Goal: Task Accomplishment & Management: Complete application form

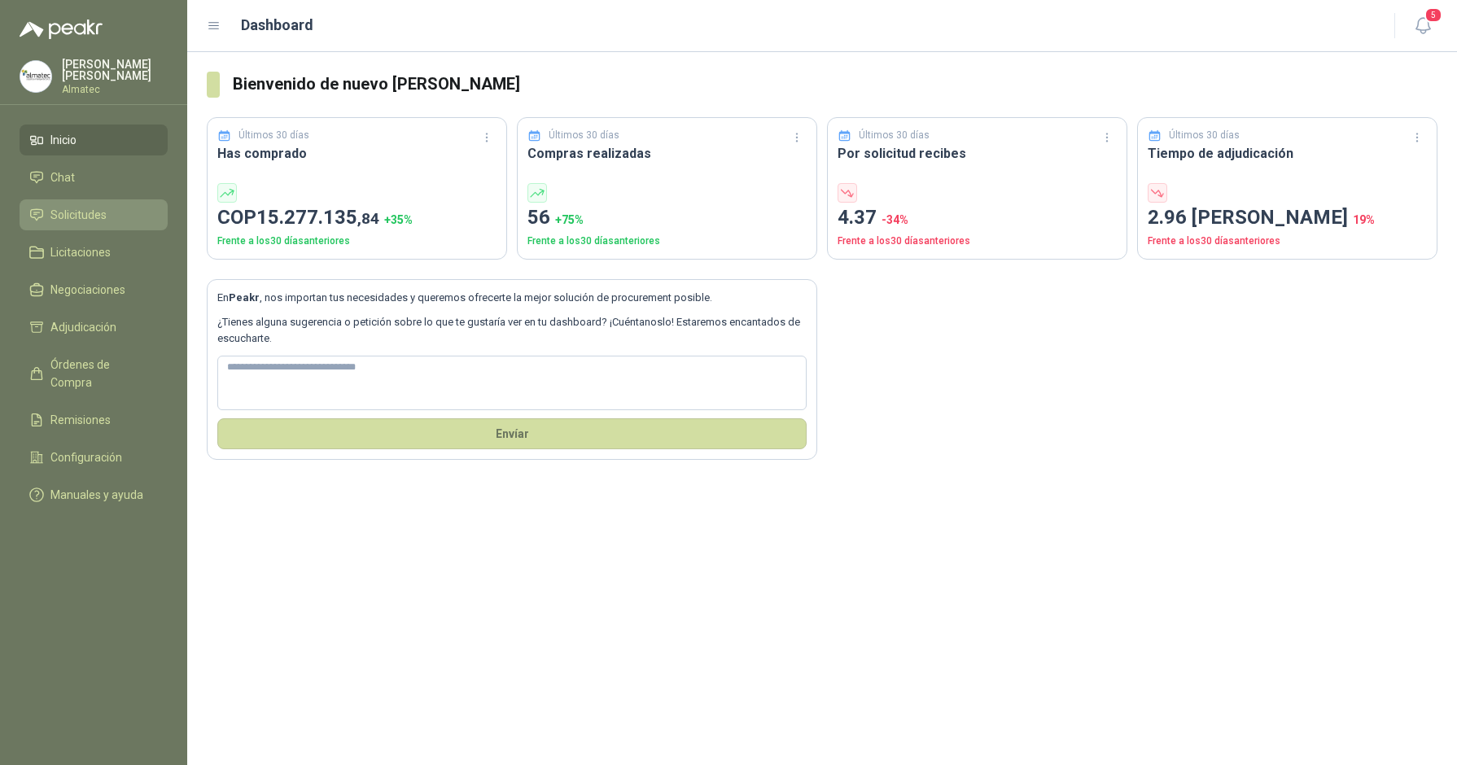
click at [116, 214] on li "Solicitudes" at bounding box center [93, 215] width 129 height 18
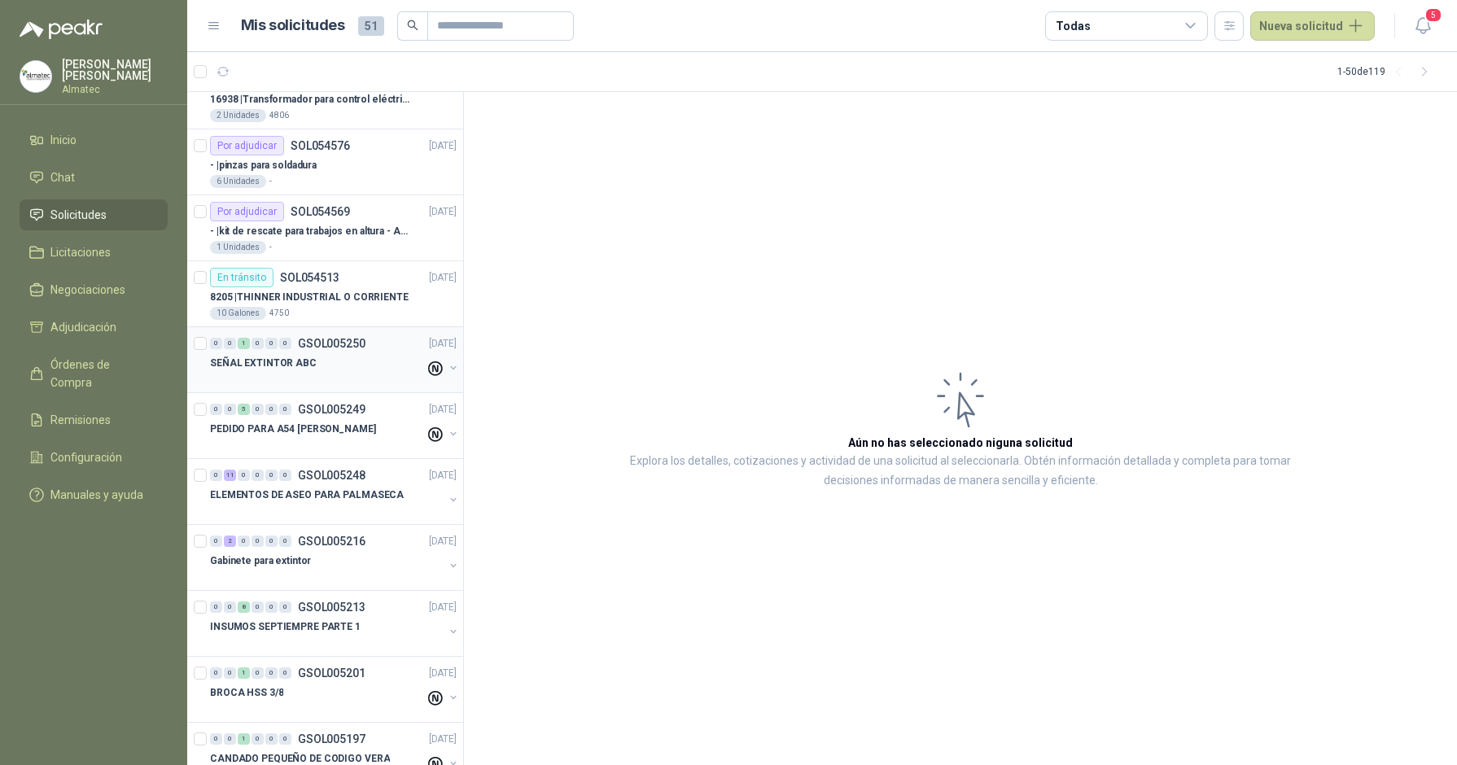
scroll to position [509, 0]
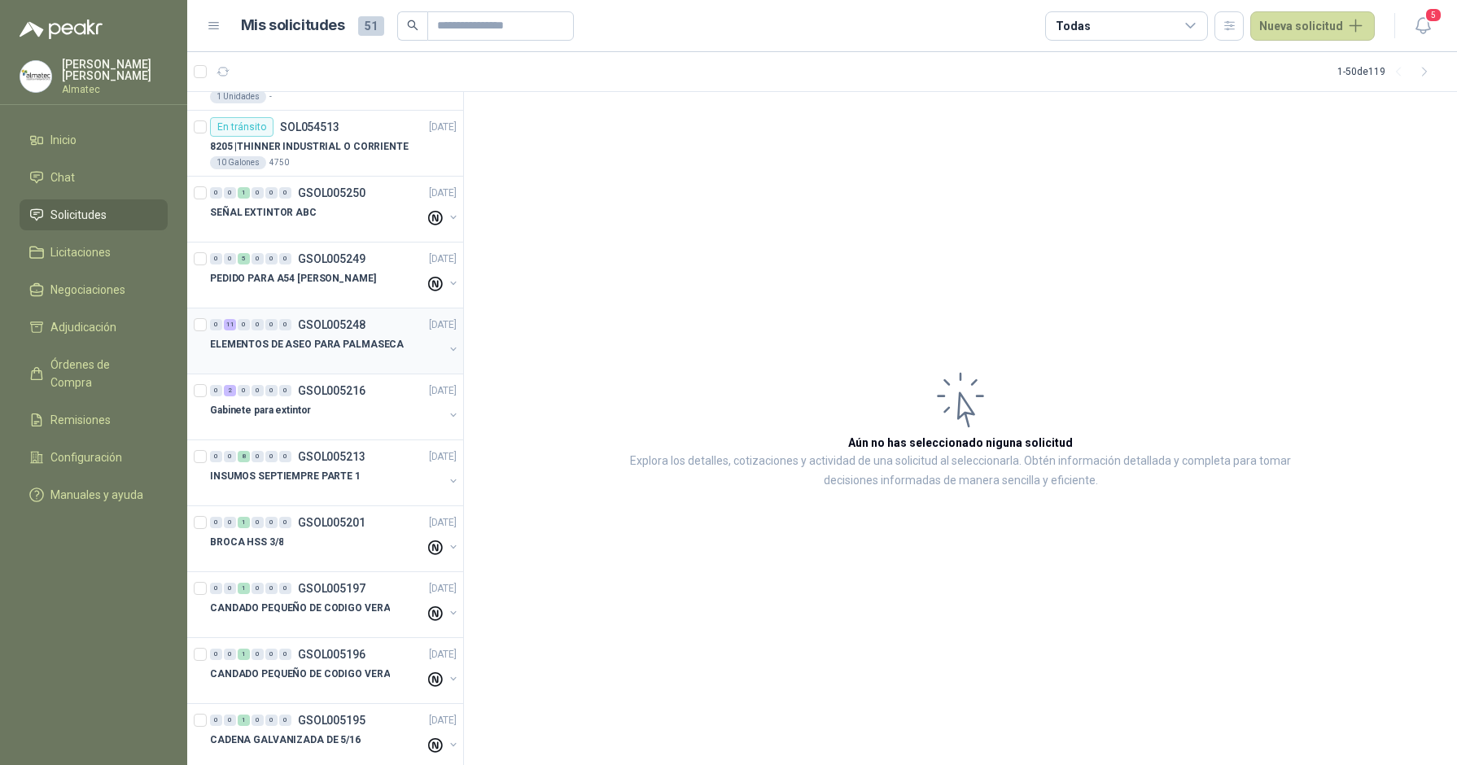
click at [364, 347] on p "ELEMENTOS DE ASEO PARA PALMASECA" at bounding box center [307, 344] width 194 height 15
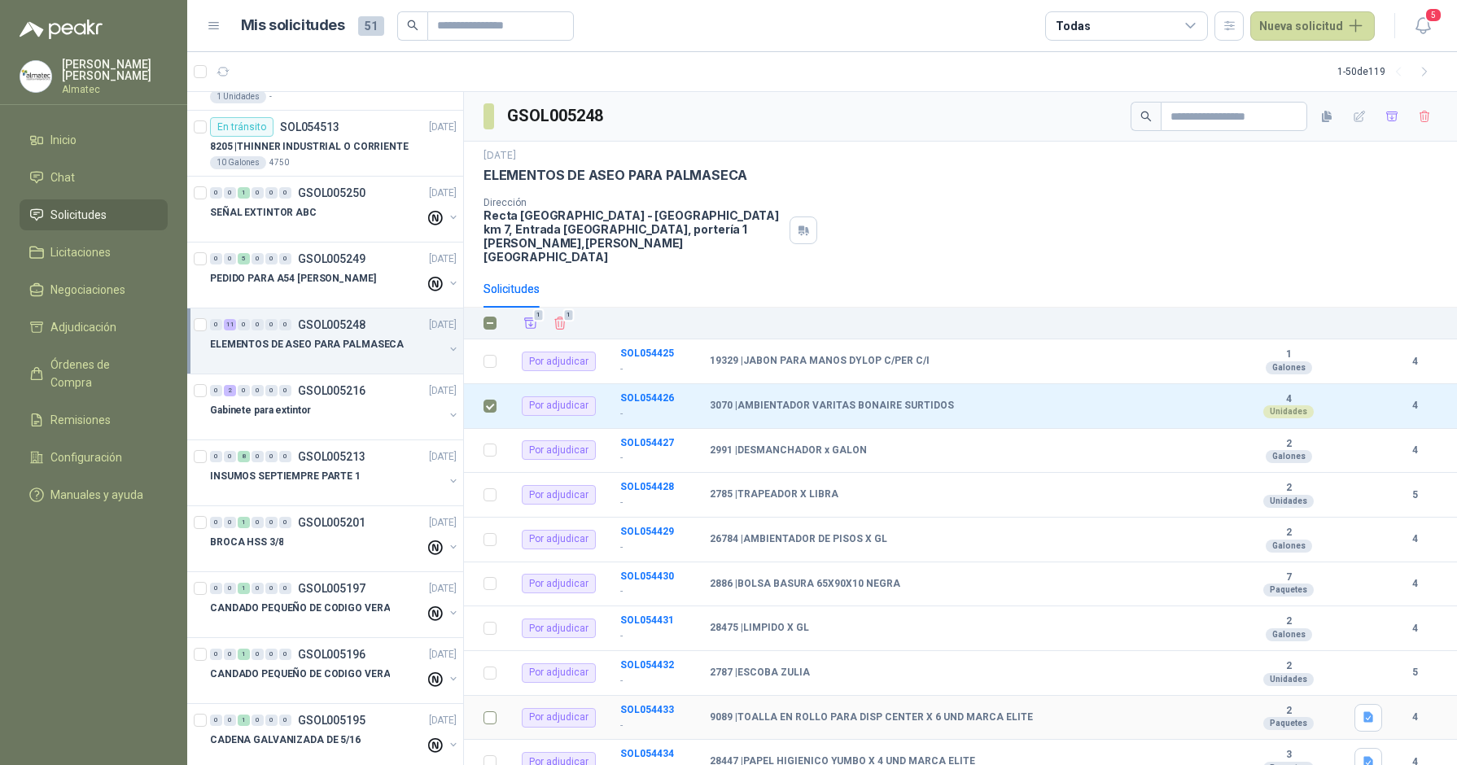
click at [498, 504] on td at bounding box center [485, 718] width 42 height 45
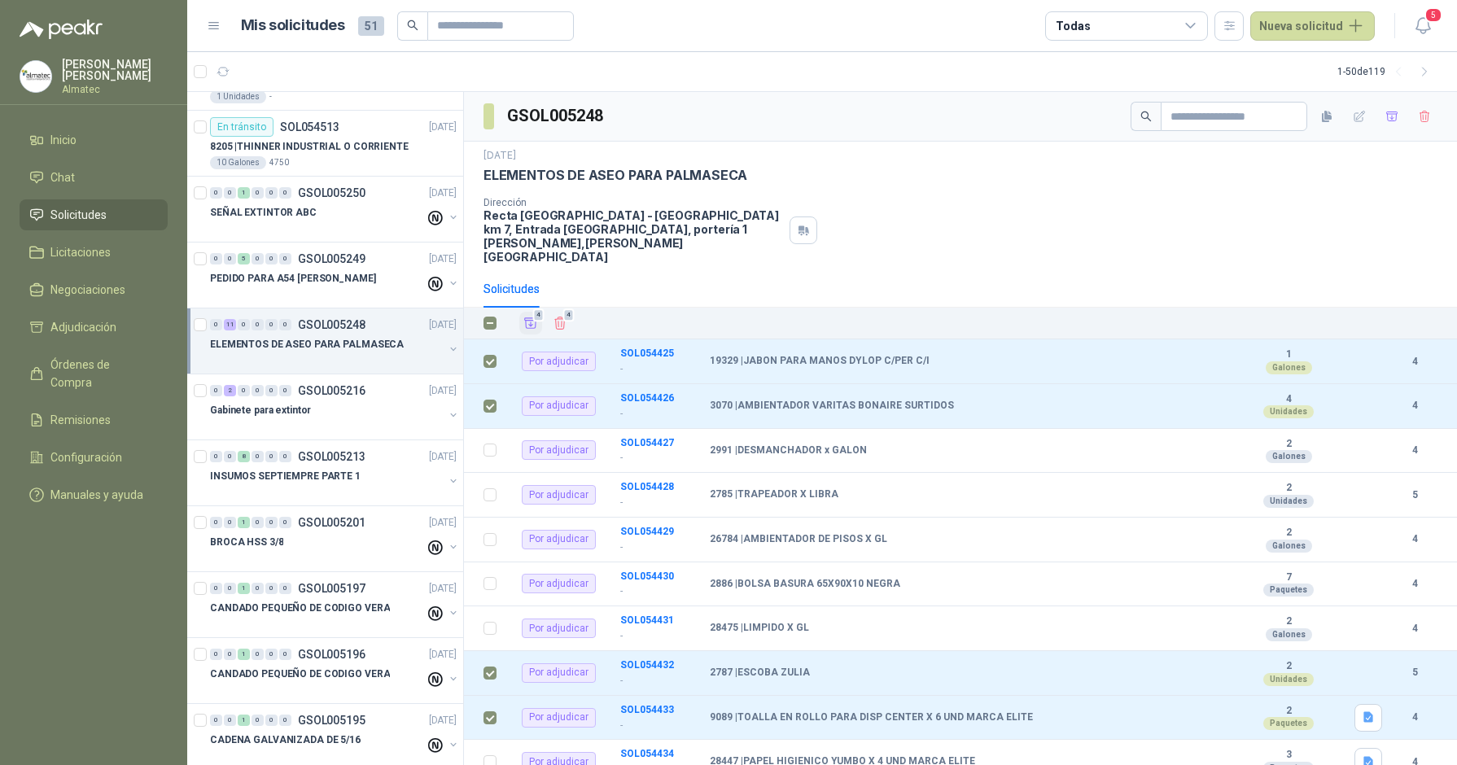
click at [533, 316] on icon "Añadir" at bounding box center [530, 323] width 15 height 15
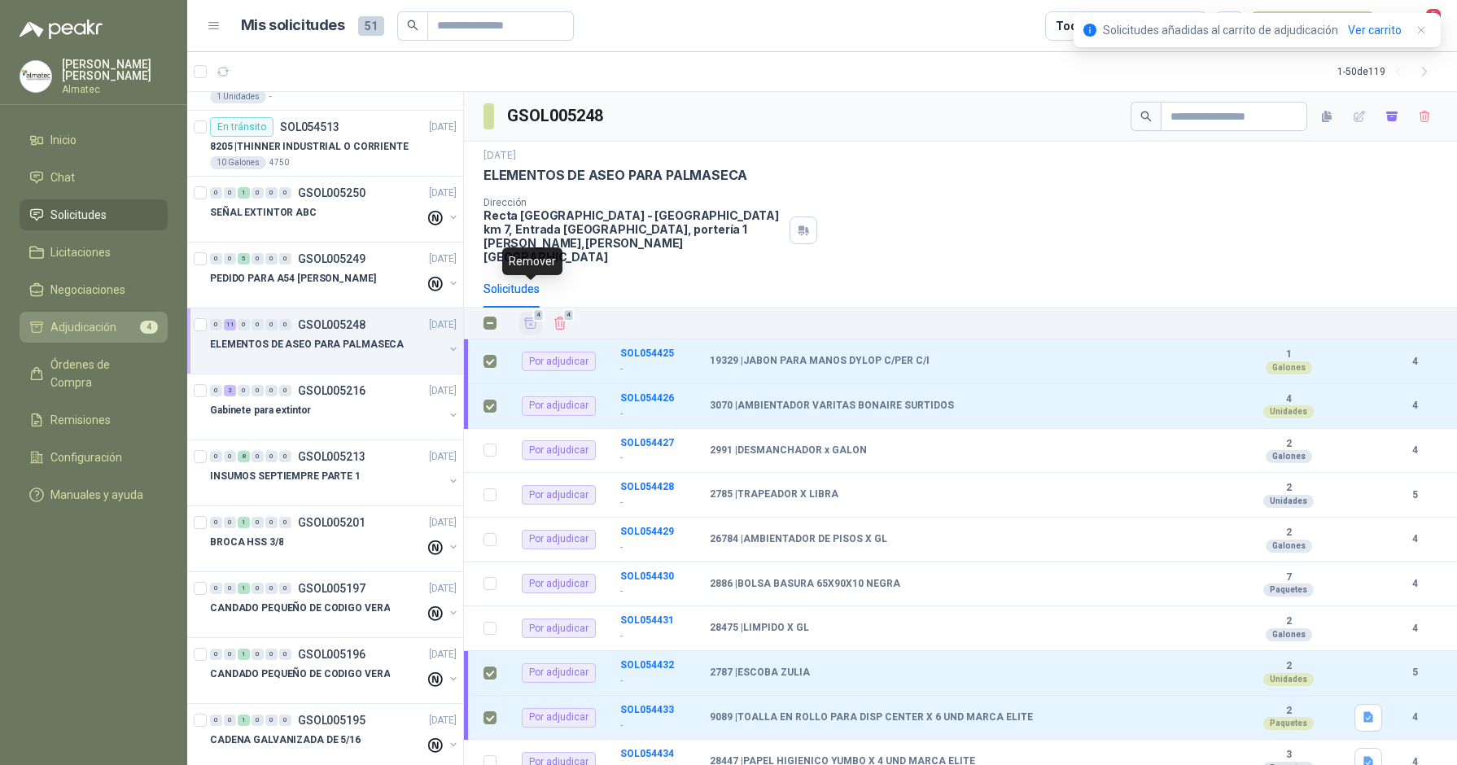
click at [116, 319] on li "Adjudicación 4" at bounding box center [93, 327] width 129 height 18
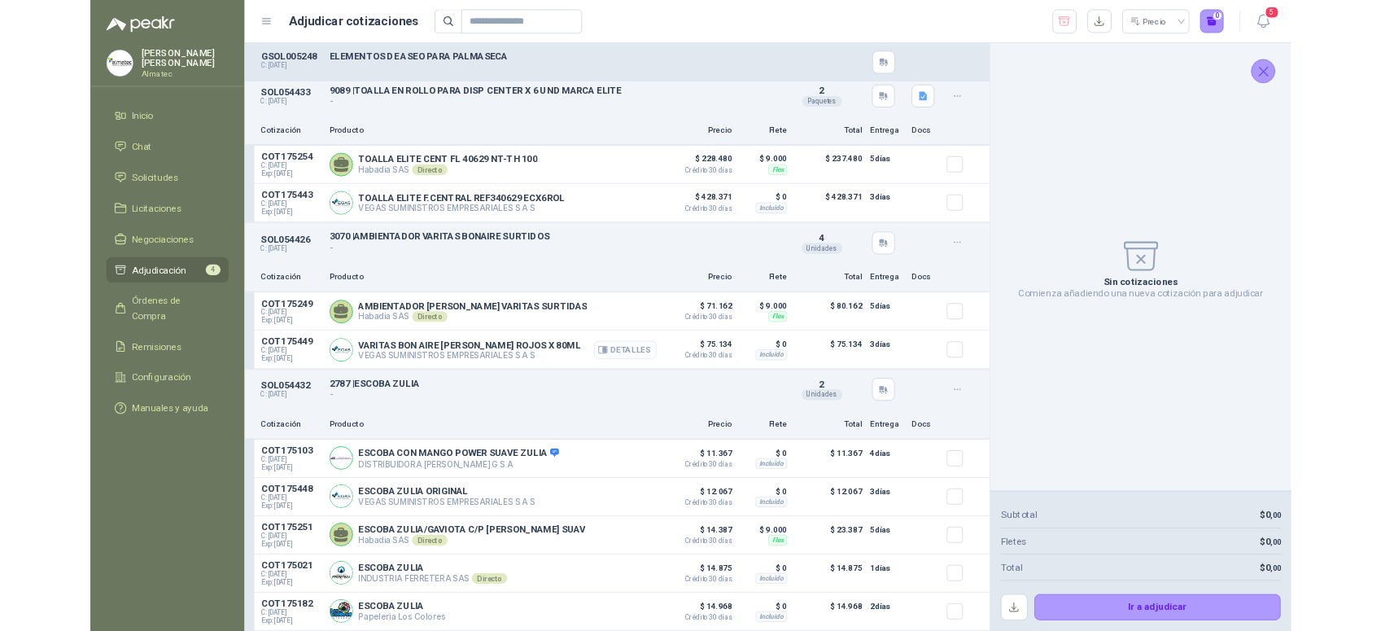
scroll to position [234, 0]
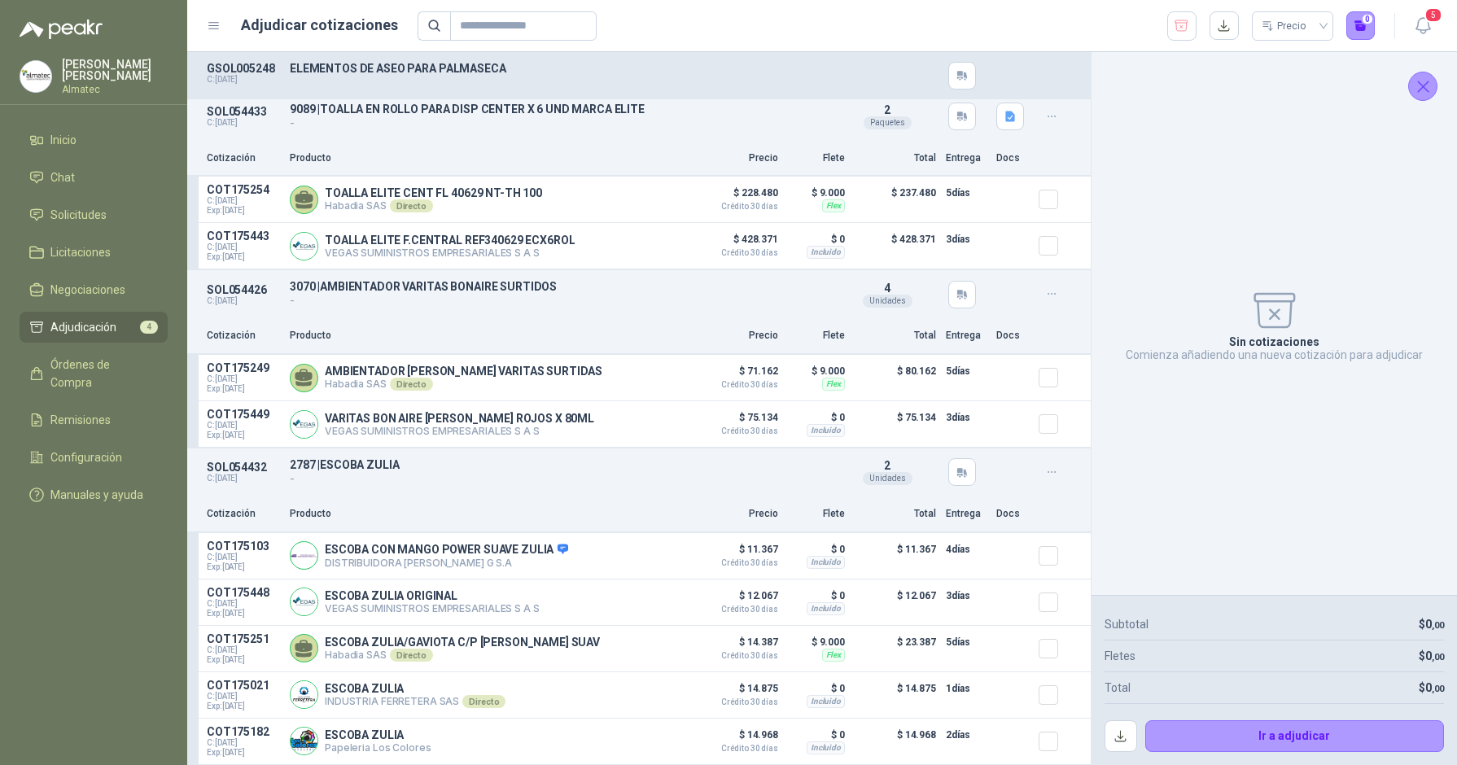
click at [1104, 88] on icon "Cerrar" at bounding box center [1423, 86] width 20 height 20
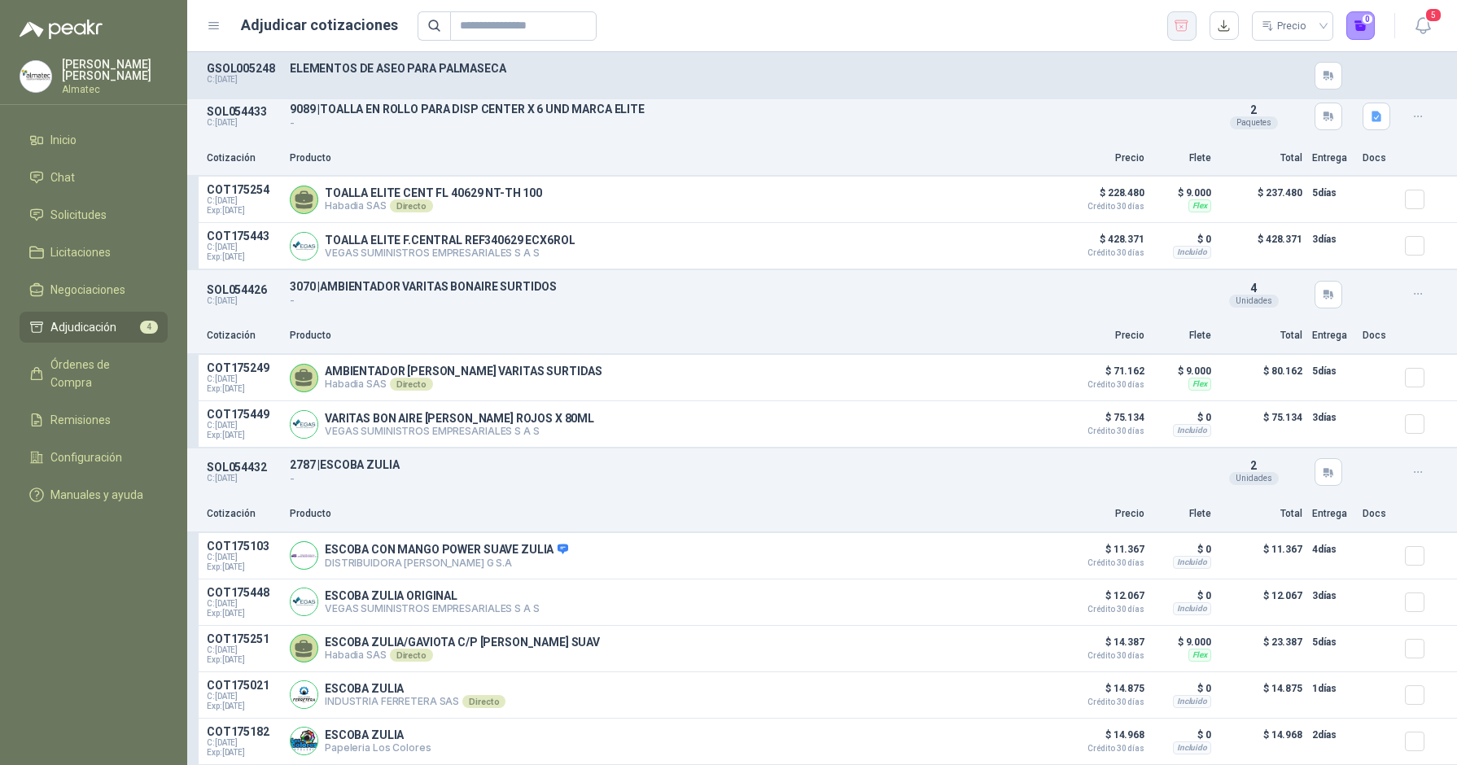
click at [1104, 20] on icon "button" at bounding box center [1181, 25] width 13 height 11
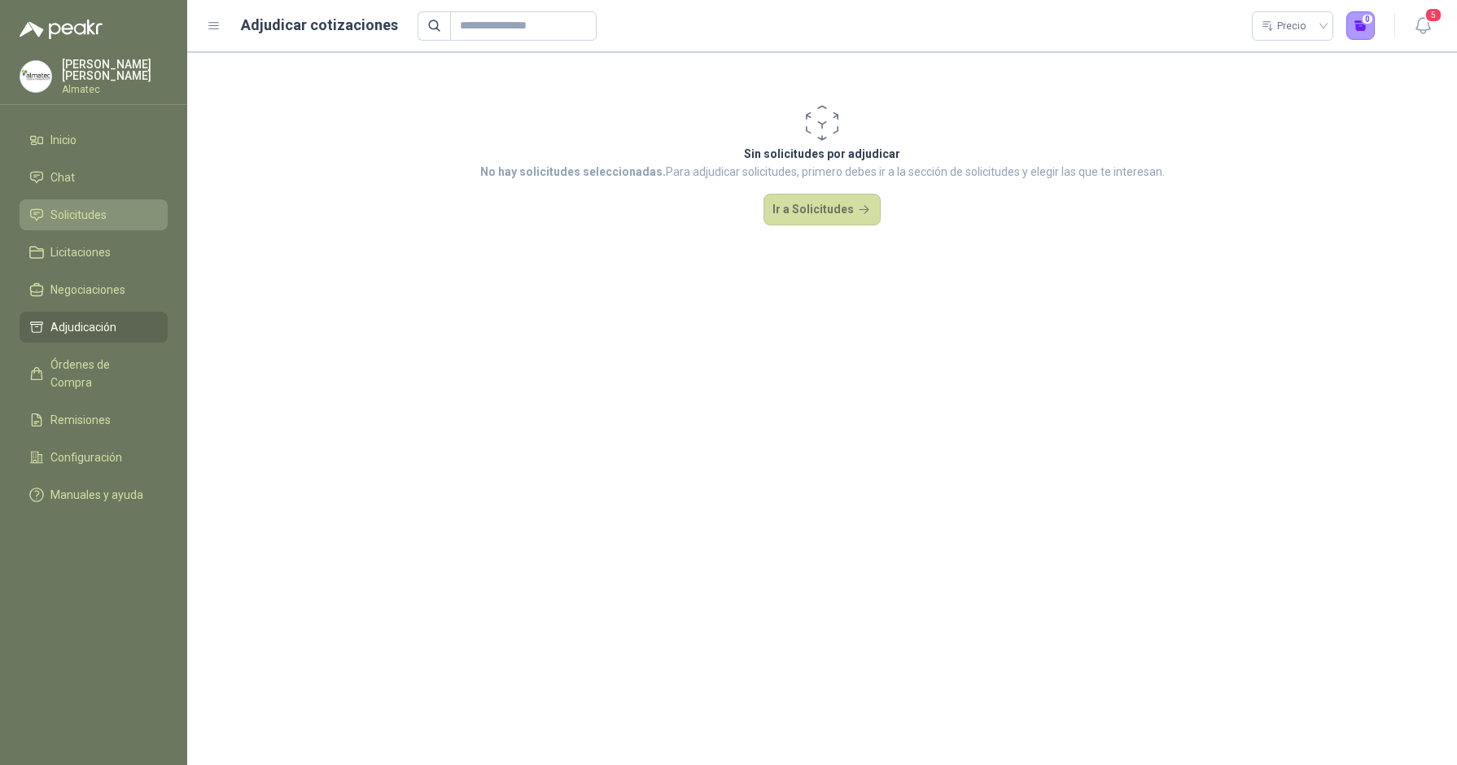
click at [95, 199] on link "Solicitudes" at bounding box center [94, 214] width 148 height 31
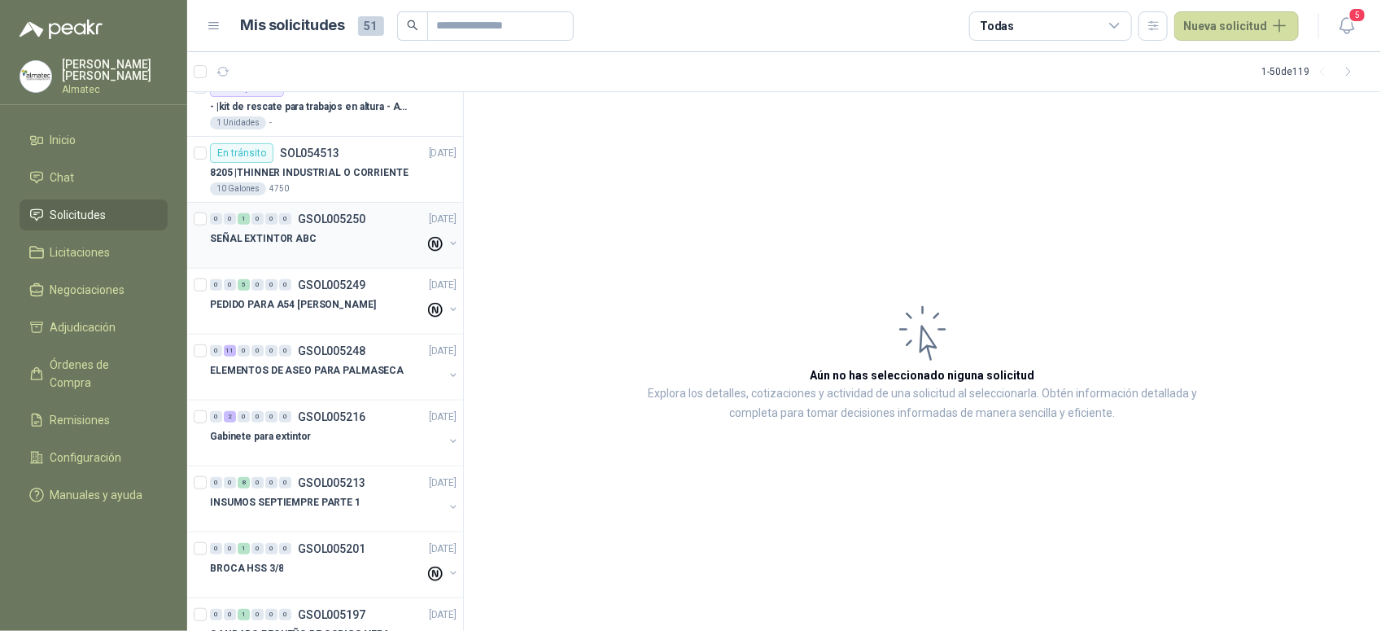
scroll to position [509, 0]
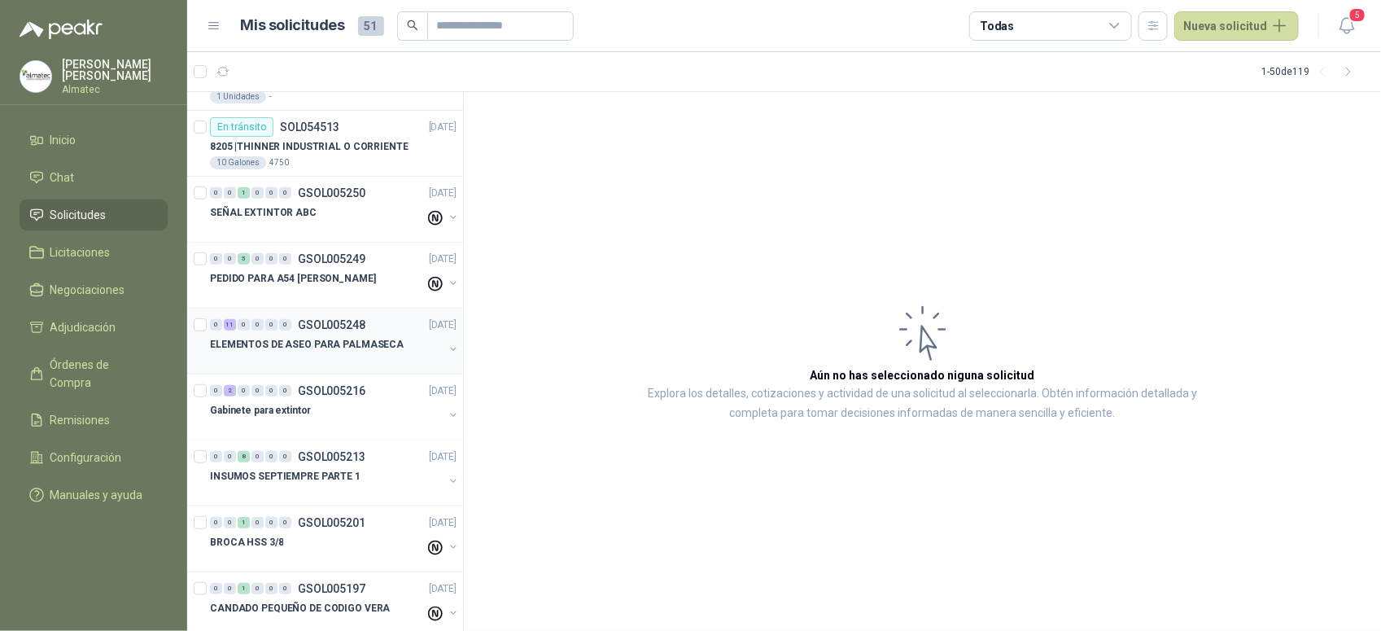
click at [348, 321] on p "GSOL005248" at bounding box center [332, 324] width 68 height 11
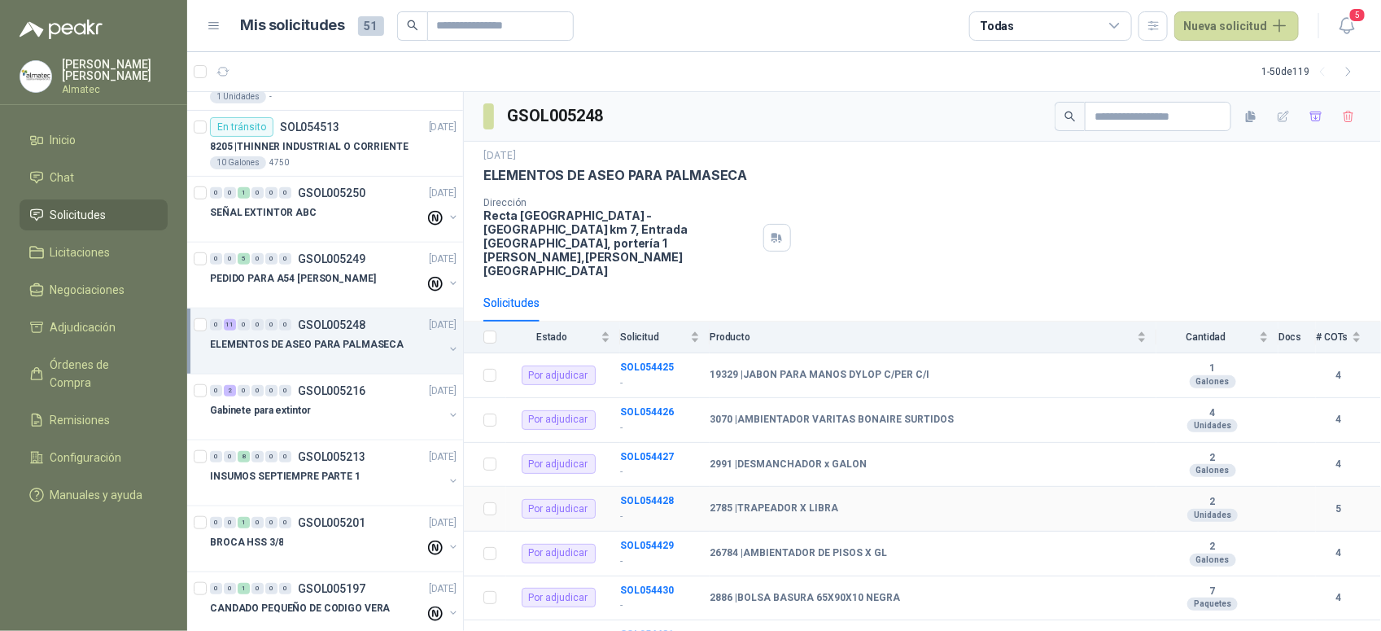
scroll to position [201, 0]
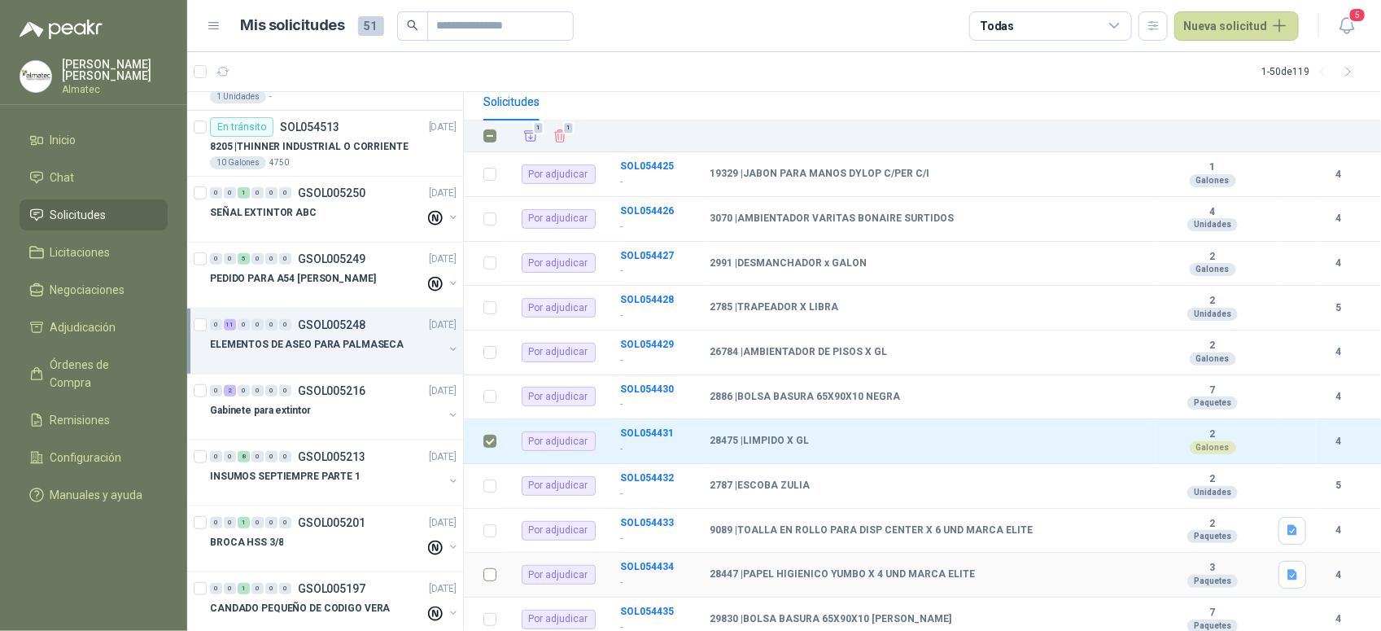
click at [498, 504] on td at bounding box center [485, 575] width 42 height 45
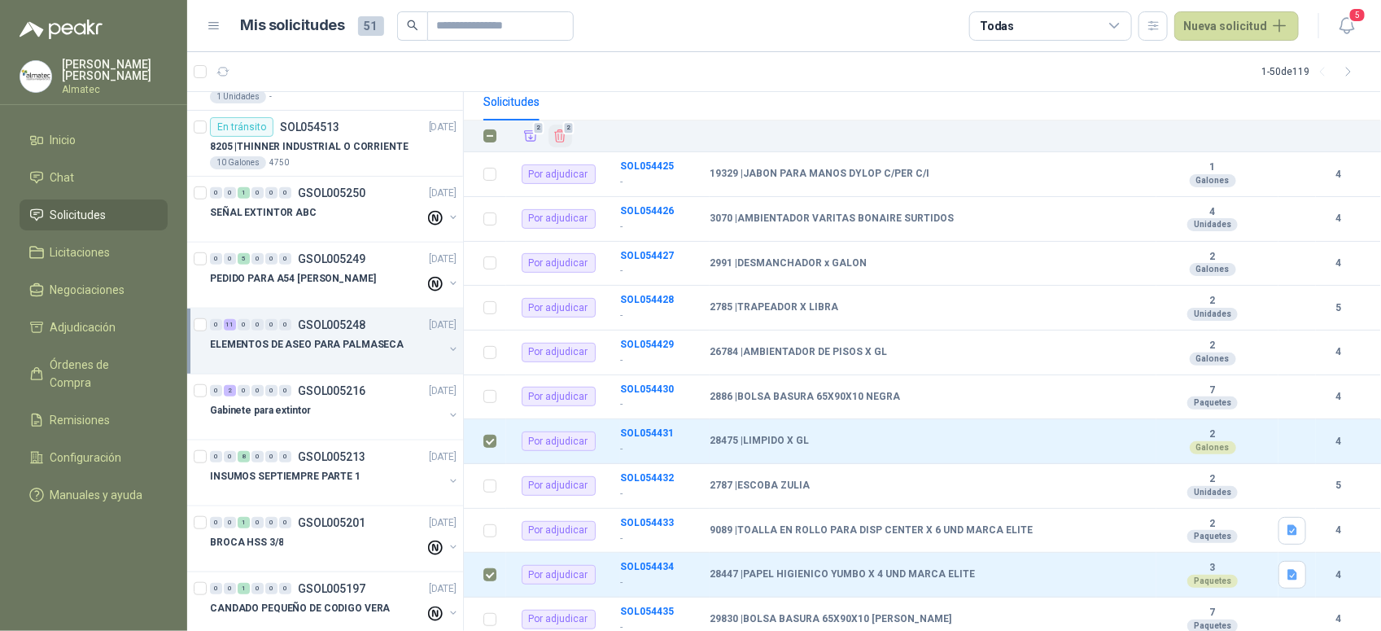
click at [563, 121] on span "2" at bounding box center [567, 127] width 11 height 13
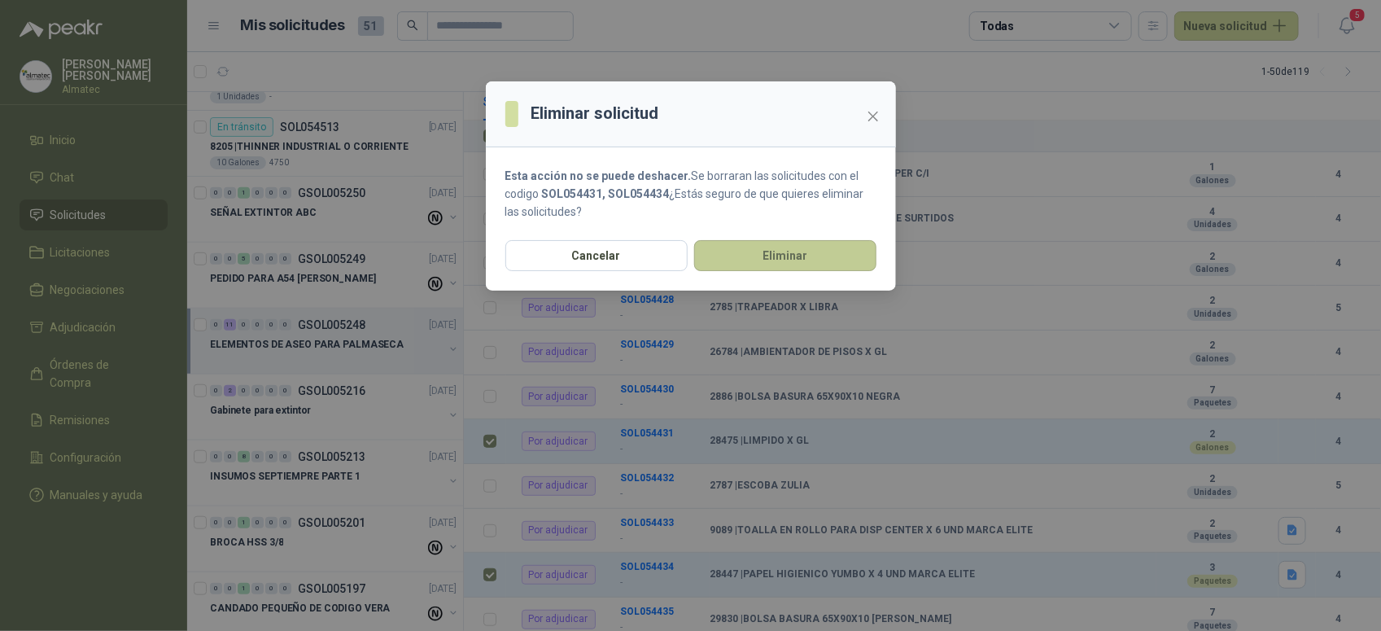
click at [786, 259] on button "Eliminar" at bounding box center [785, 255] width 182 height 31
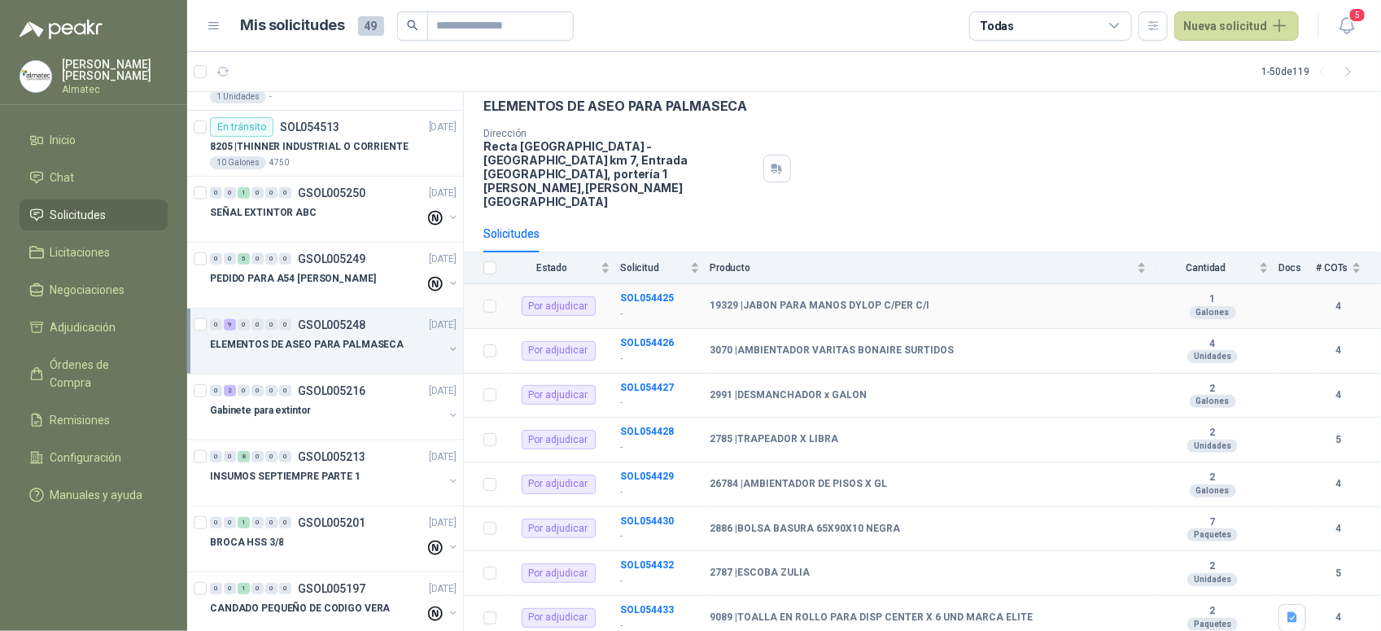
scroll to position [102, 0]
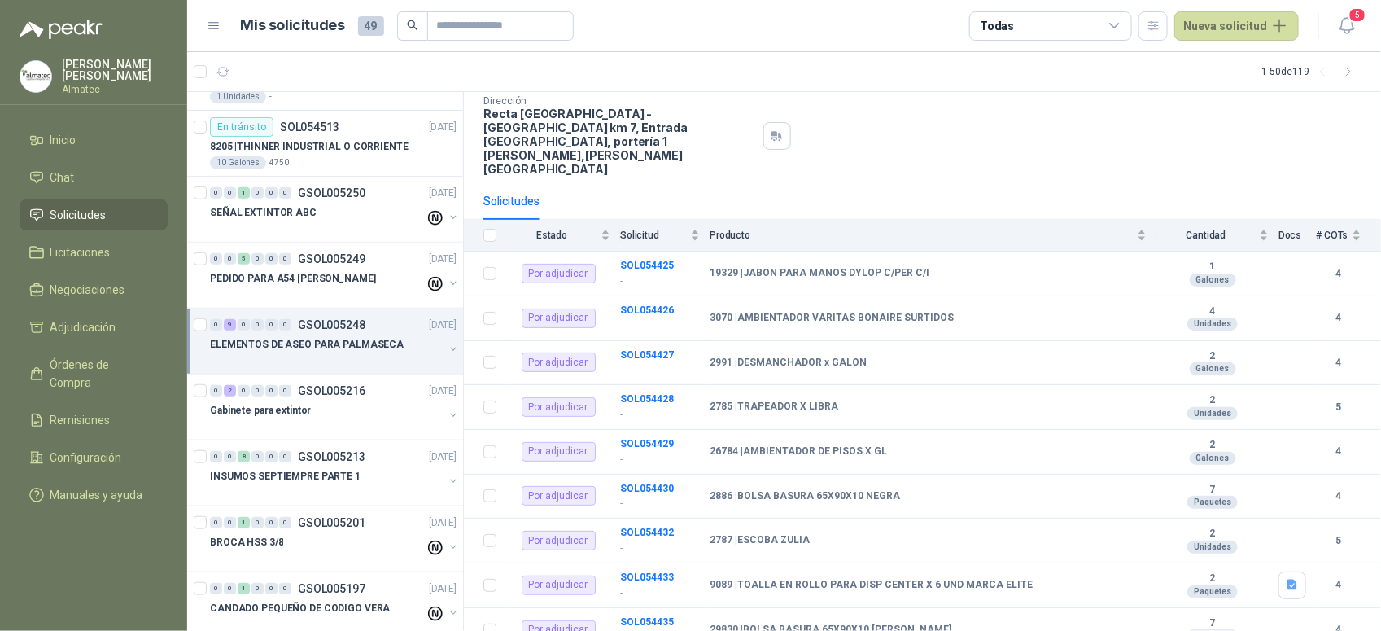
click at [954, 116] on div "Dirección Recta [GEOGRAPHIC_DATA] - [GEOGRAPHIC_DATA] km 7, Entrada [GEOGRAPHIC…" at bounding box center [922, 135] width 878 height 81
click at [920, 111] on div "Dirección Recta [GEOGRAPHIC_DATA] - [GEOGRAPHIC_DATA] km 7, Entrada [GEOGRAPHIC…" at bounding box center [922, 135] width 878 height 81
click at [631, 349] on b "SOL054427" at bounding box center [647, 354] width 54 height 11
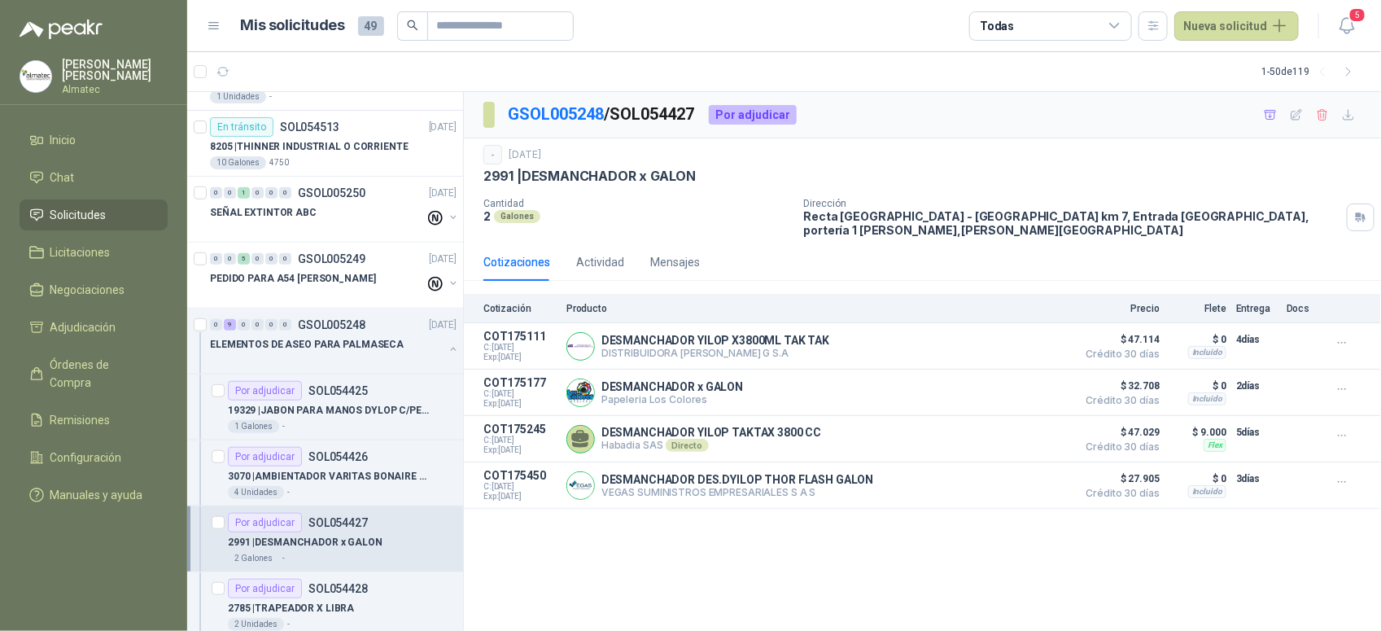
scroll to position [823, 0]
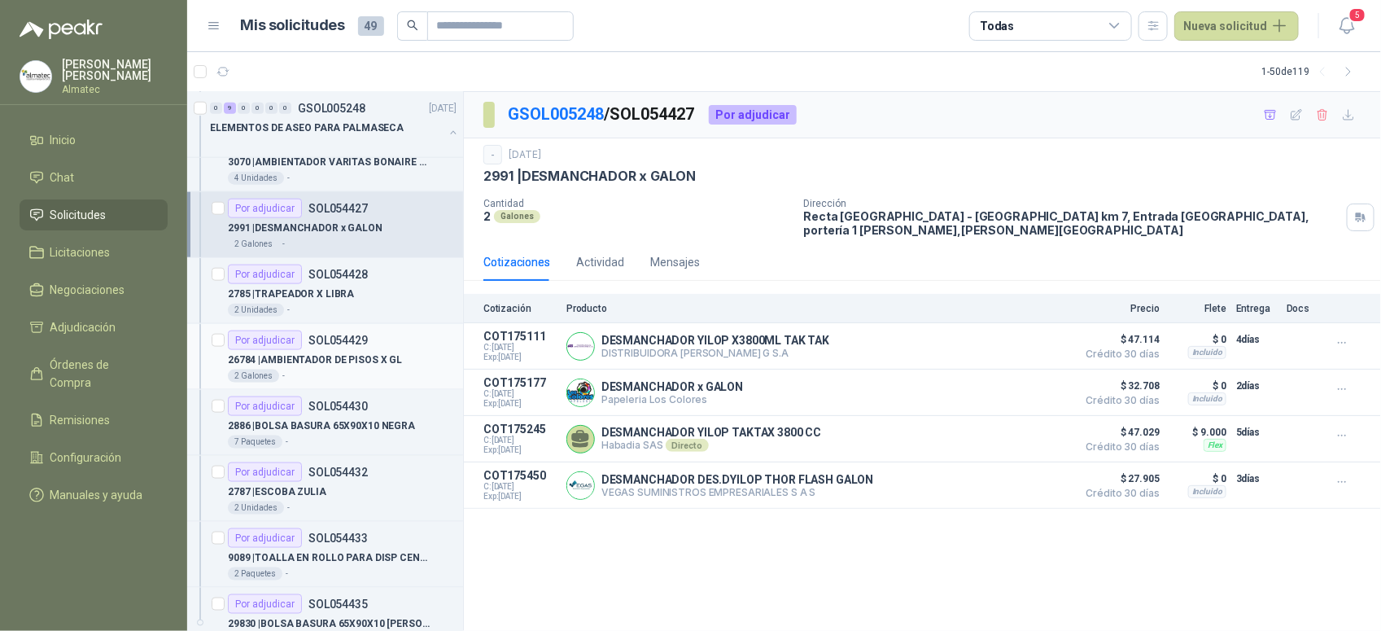
click at [336, 356] on p "26784 | AMBIENTADOR DE PISOS X GL" at bounding box center [315, 359] width 174 height 15
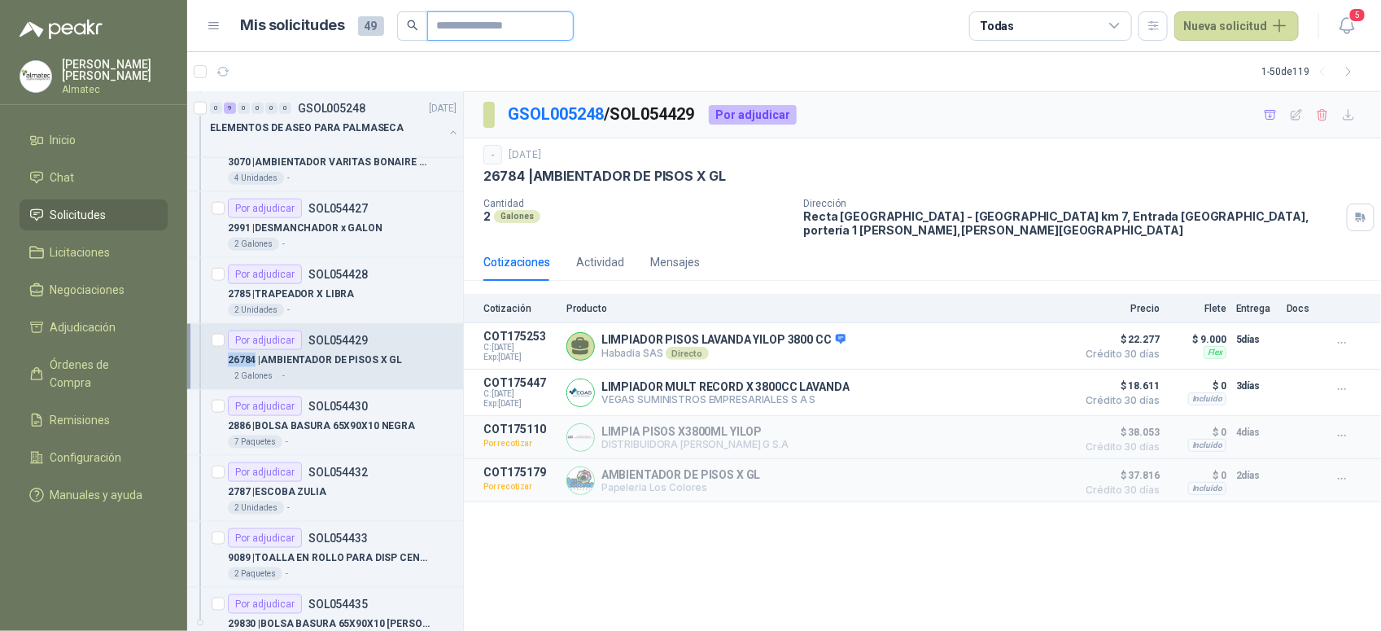
click at [452, 26] on input "text" at bounding box center [494, 26] width 114 height 28
type input "*****"
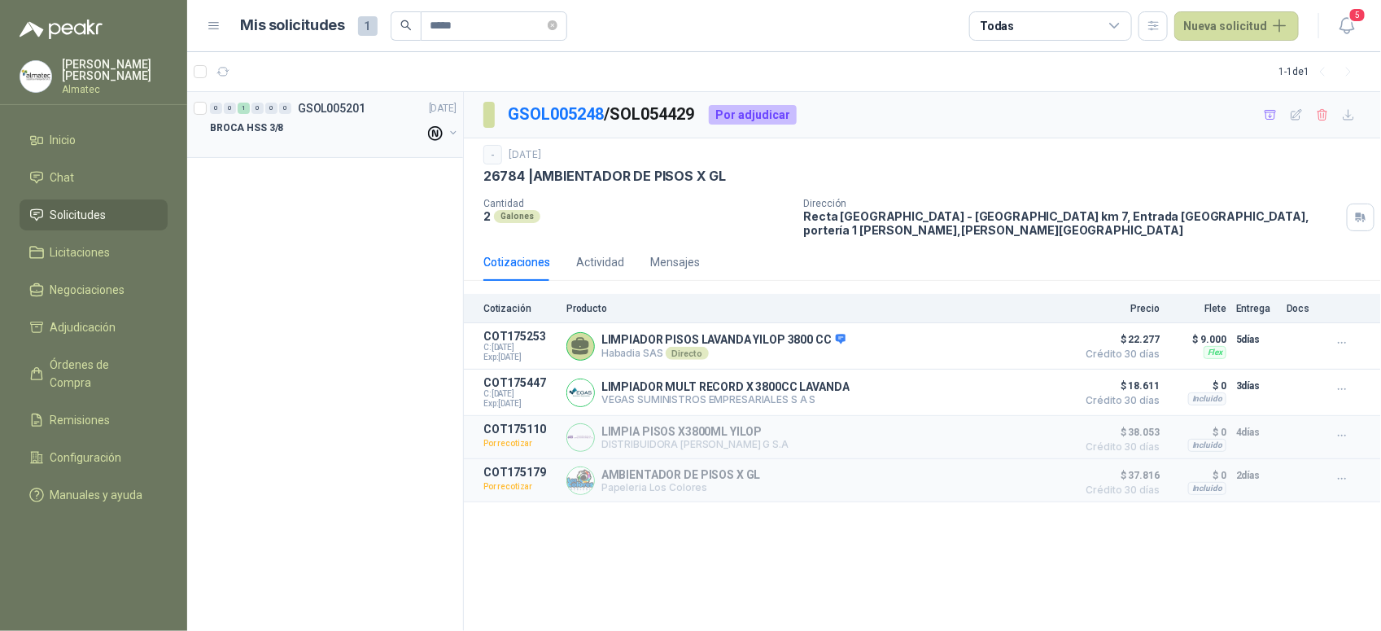
click at [331, 125] on div "BROCA HSS 3/8" at bounding box center [317, 128] width 215 height 20
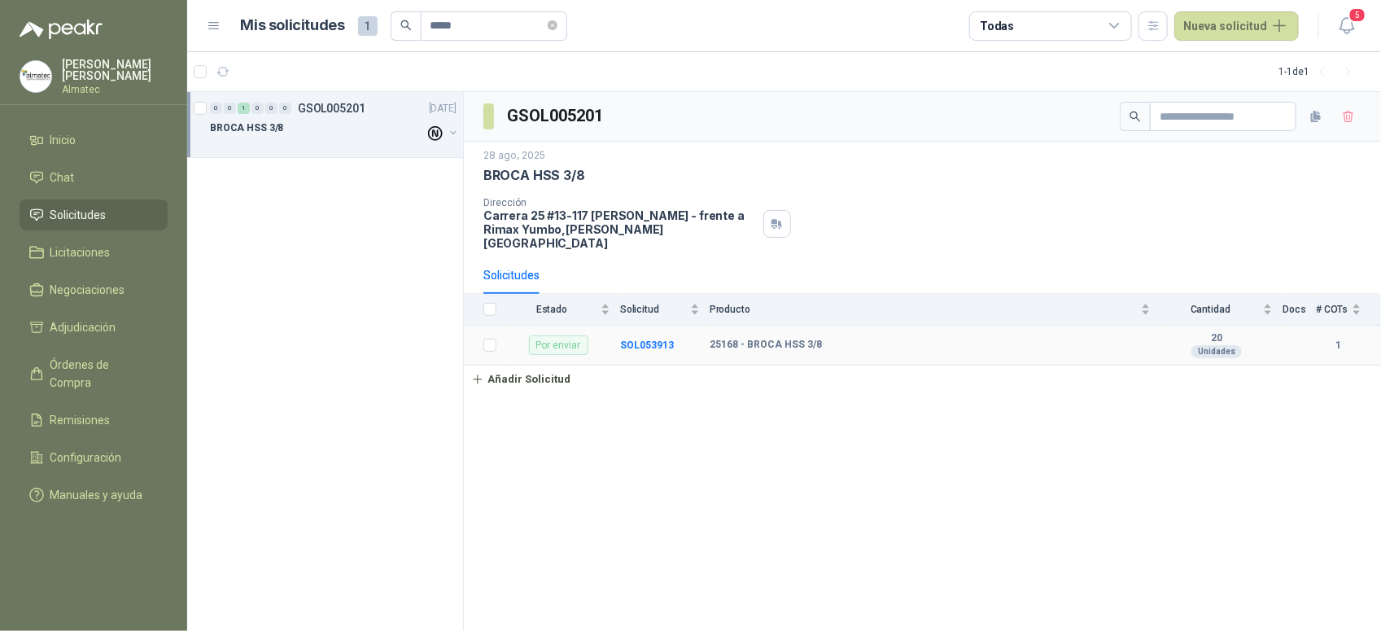
click at [645, 342] on td "SOL053913" at bounding box center [665, 345] width 90 height 40
click at [651, 339] on b "SOL053913" at bounding box center [647, 344] width 54 height 11
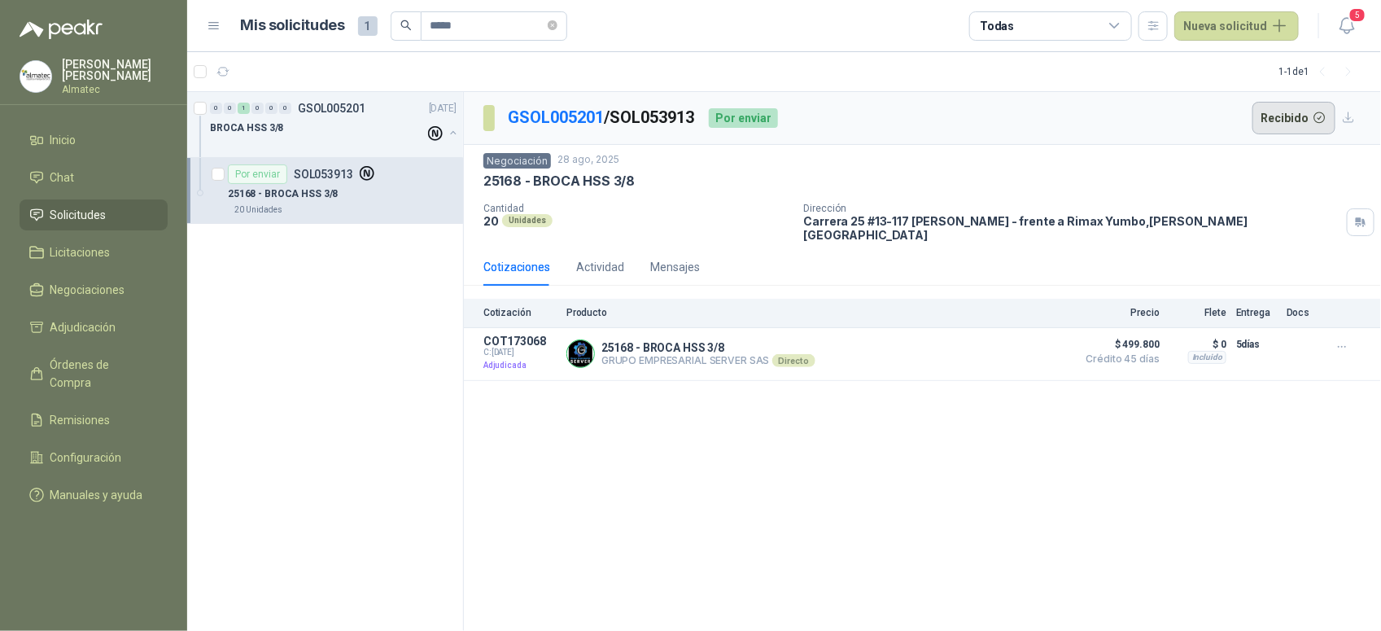
click at [1104, 119] on button "Recibido" at bounding box center [1294, 118] width 84 height 33
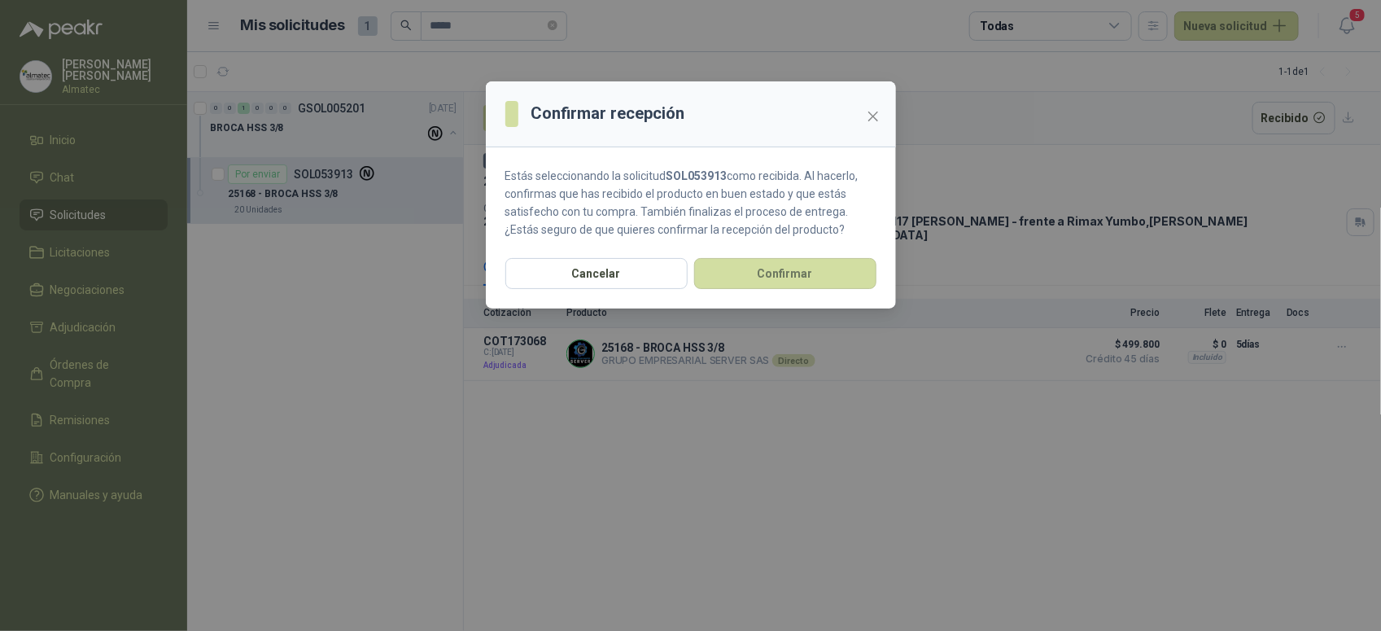
drag, startPoint x: 802, startPoint y: 270, endPoint x: 442, endPoint y: 620, distance: 501.8
click at [802, 270] on button "Confirmar" at bounding box center [785, 273] width 182 height 31
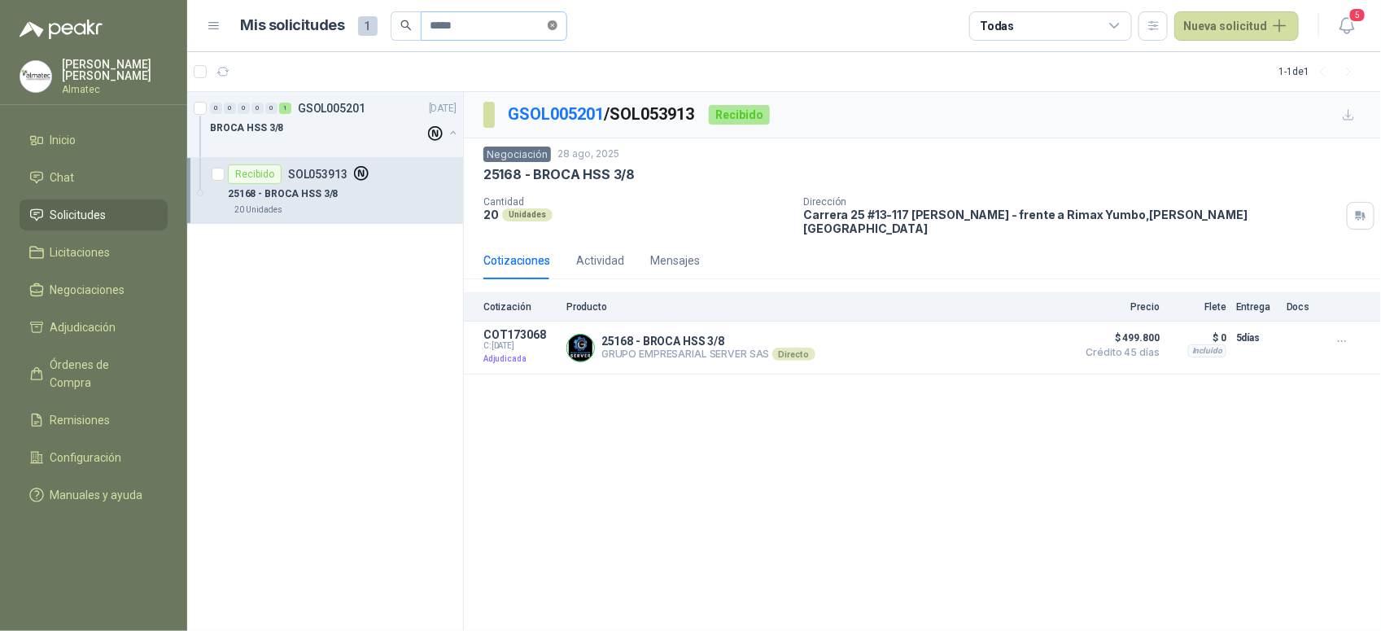
click at [557, 29] on icon "close-circle" at bounding box center [553, 25] width 10 height 10
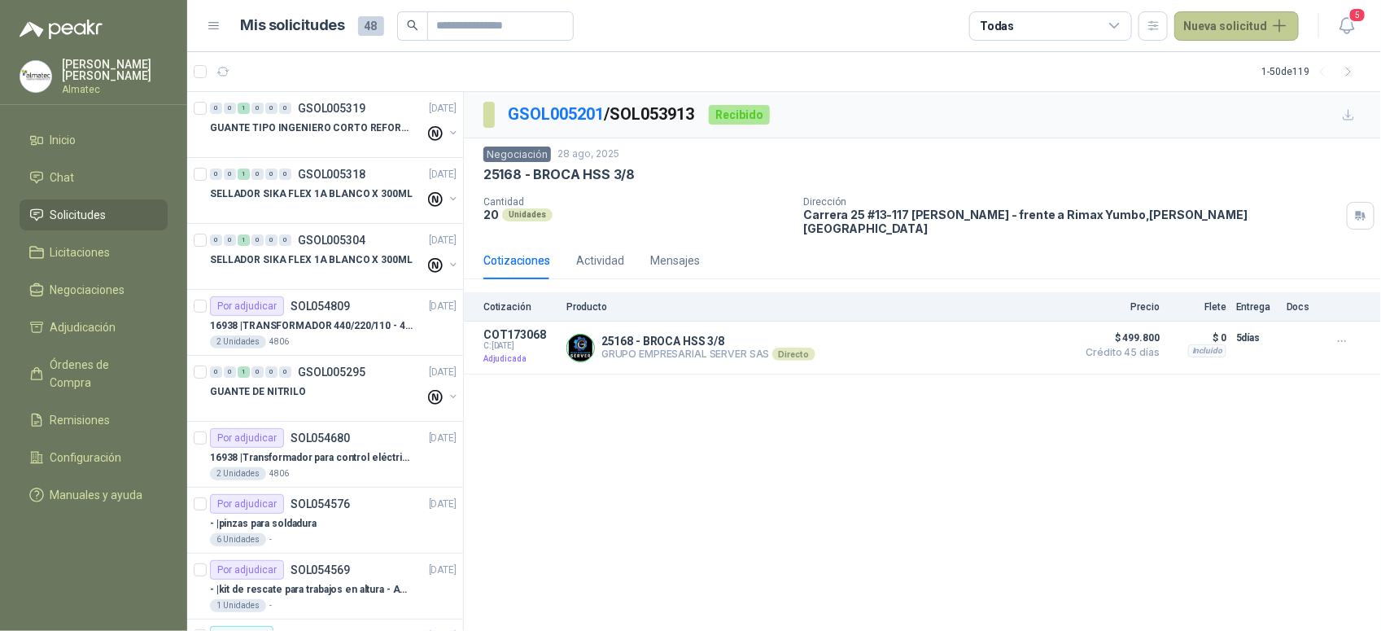
click at [1104, 20] on button "Nueva solicitud" at bounding box center [1236, 25] width 125 height 29
click at [1104, 65] on link "Solicitud" at bounding box center [1255, 64] width 138 height 28
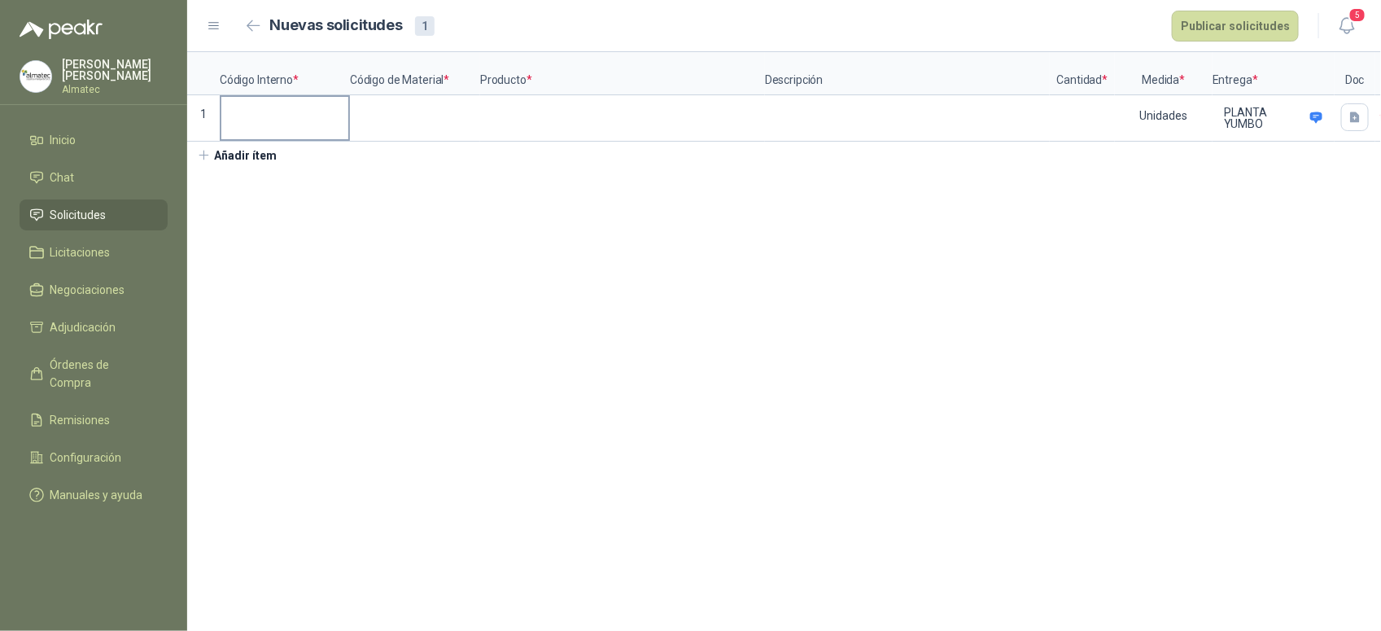
click at [290, 116] on input at bounding box center [284, 113] width 127 height 32
drag, startPoint x: 270, startPoint y: 111, endPoint x: 0, endPoint y: 90, distance: 270.9
click at [15, 90] on div "[PERSON_NAME] Almatec Inicio Chat Solicitudes Licitaciones Negociaciones Adjudi…" at bounding box center [690, 315] width 1381 height 631
type input "*"
click at [248, 106] on input "*" at bounding box center [284, 113] width 127 height 32
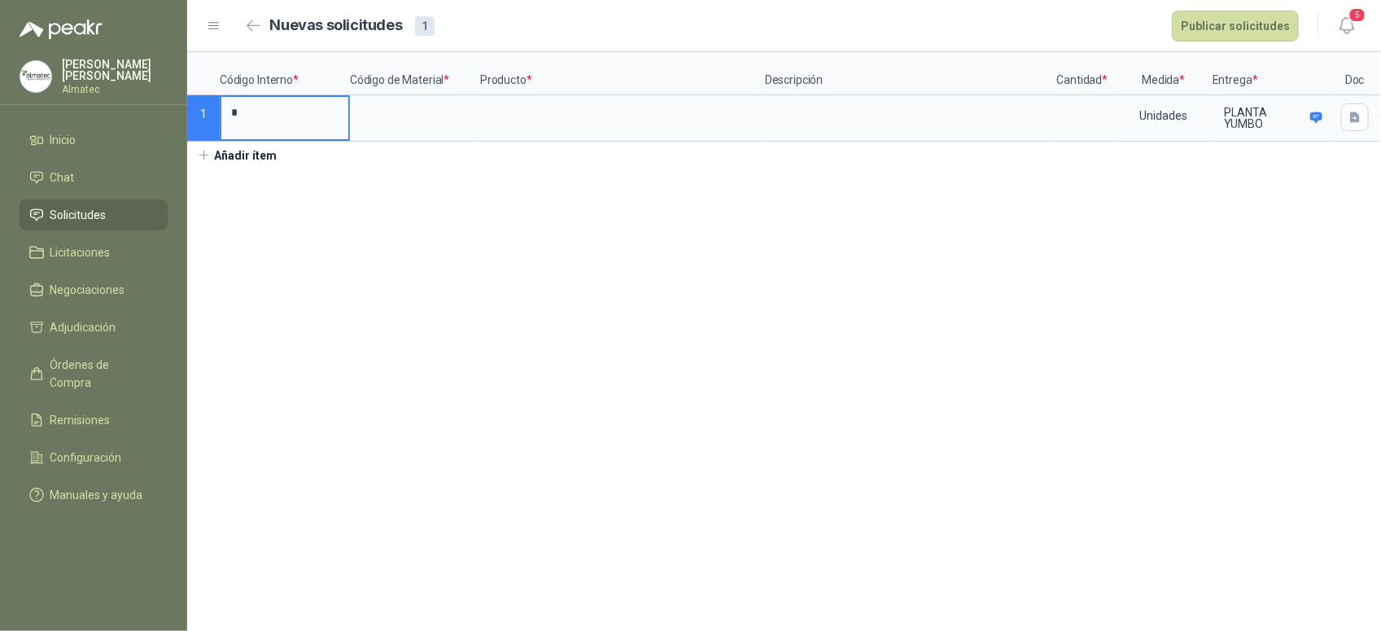
drag, startPoint x: 218, startPoint y: 102, endPoint x: 100, endPoint y: 92, distance: 118.4
click at [111, 94] on div "[PERSON_NAME] Almatec Inicio Chat Solicitudes Licitaciones Negociaciones Adjudi…" at bounding box center [690, 315] width 1381 height 631
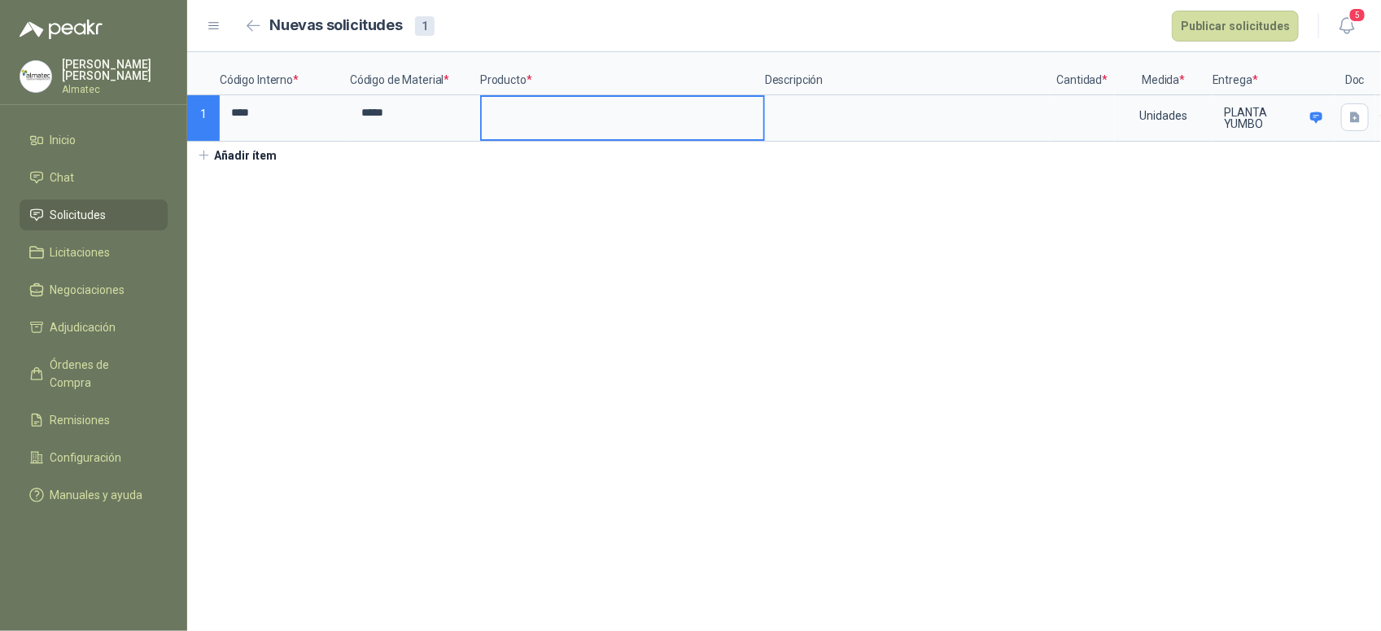
click at [625, 111] on input at bounding box center [623, 113] width 282 height 32
click at [1056, 115] on input at bounding box center [1082, 113] width 62 height 32
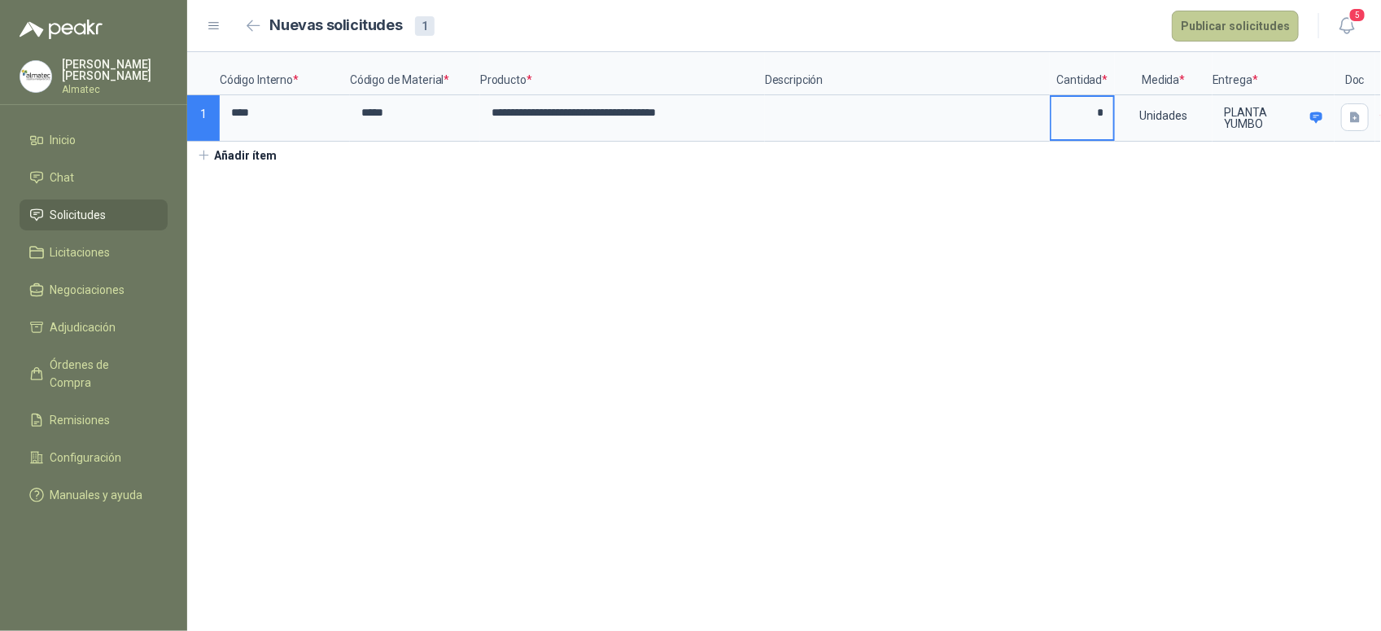
type input "*"
click at [1104, 18] on button "Publicar solicitudes" at bounding box center [1235, 26] width 127 height 31
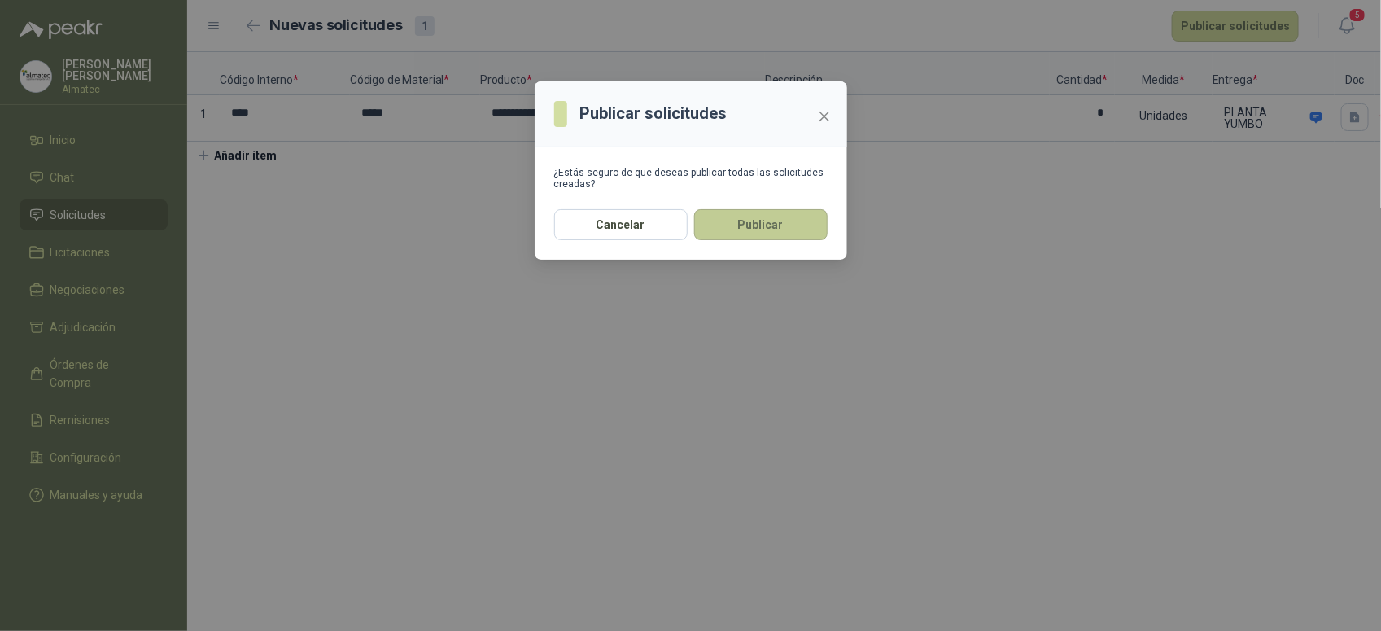
click at [777, 230] on button "Publicar" at bounding box center [760, 224] width 133 height 31
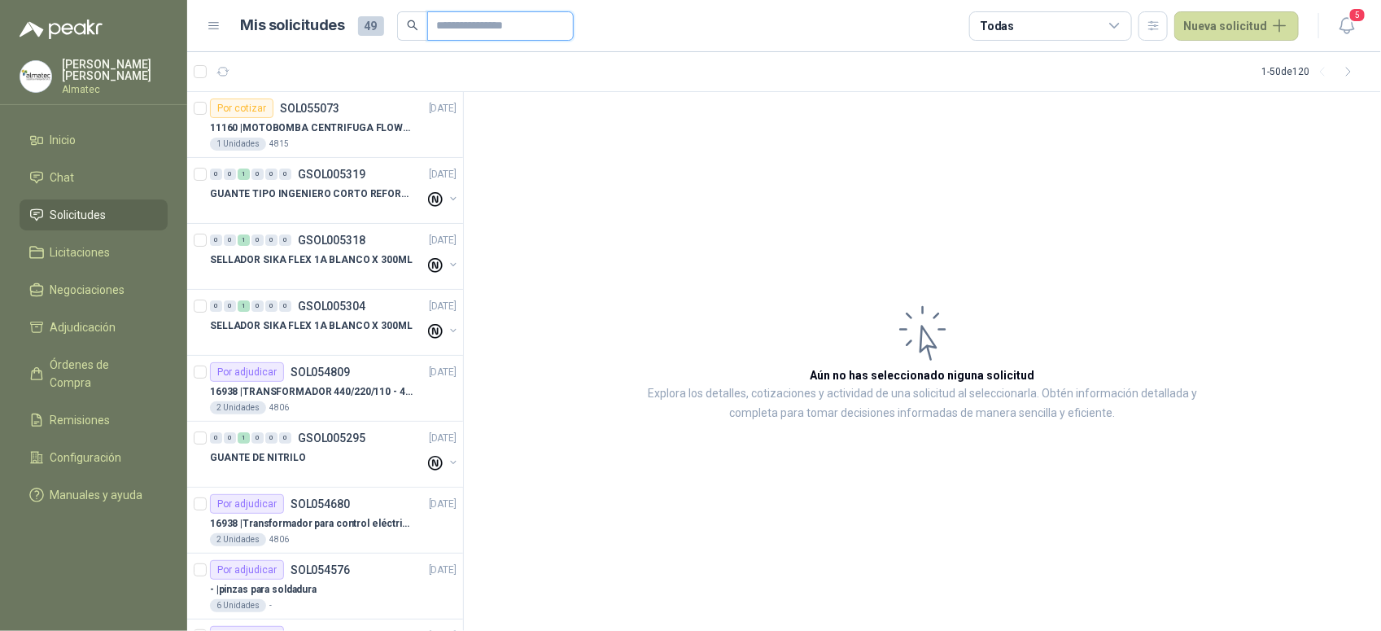
click at [454, 20] on input "text" at bounding box center [494, 26] width 114 height 28
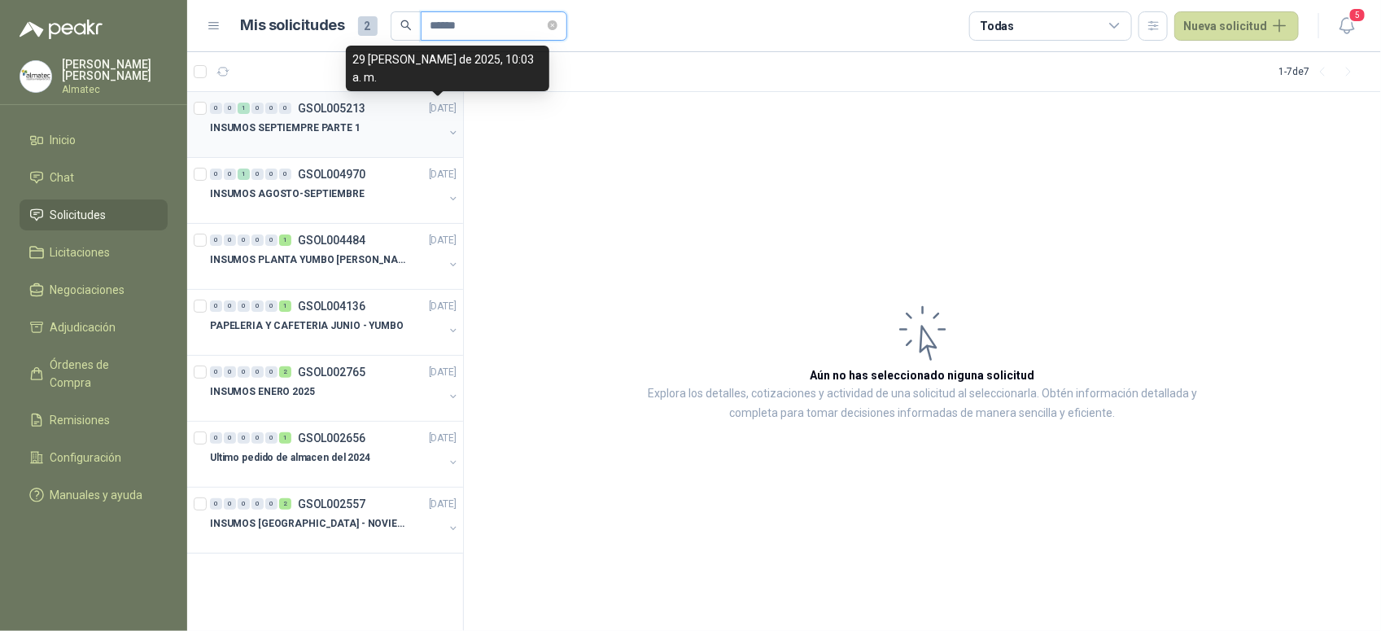
type input "******"
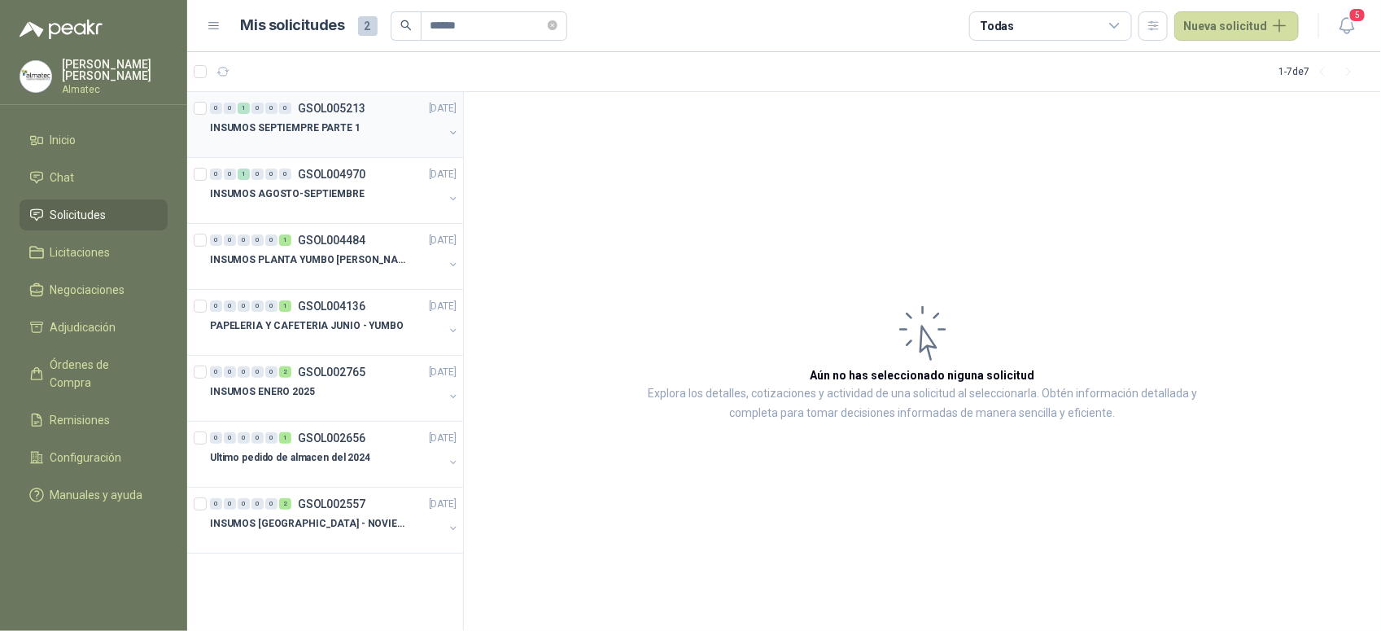
click at [396, 123] on div "INSUMOS SEPTIEMPRE PARTE 1" at bounding box center [327, 128] width 234 height 20
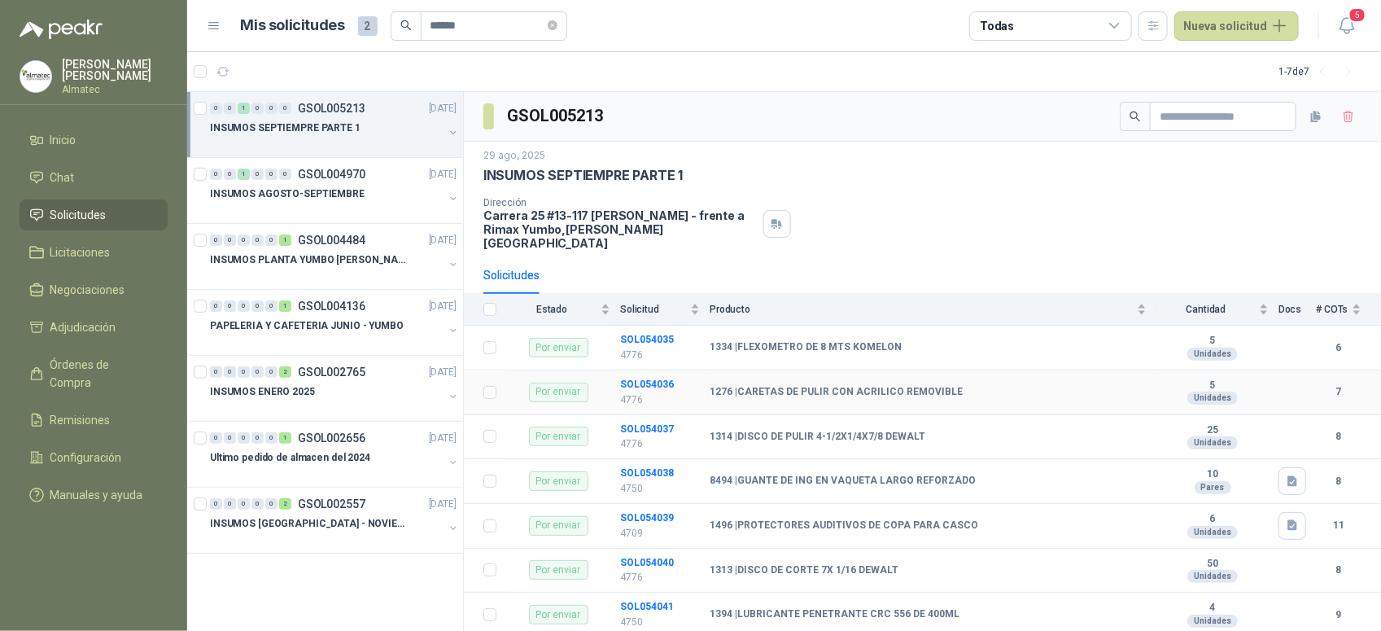
scroll to position [67, 0]
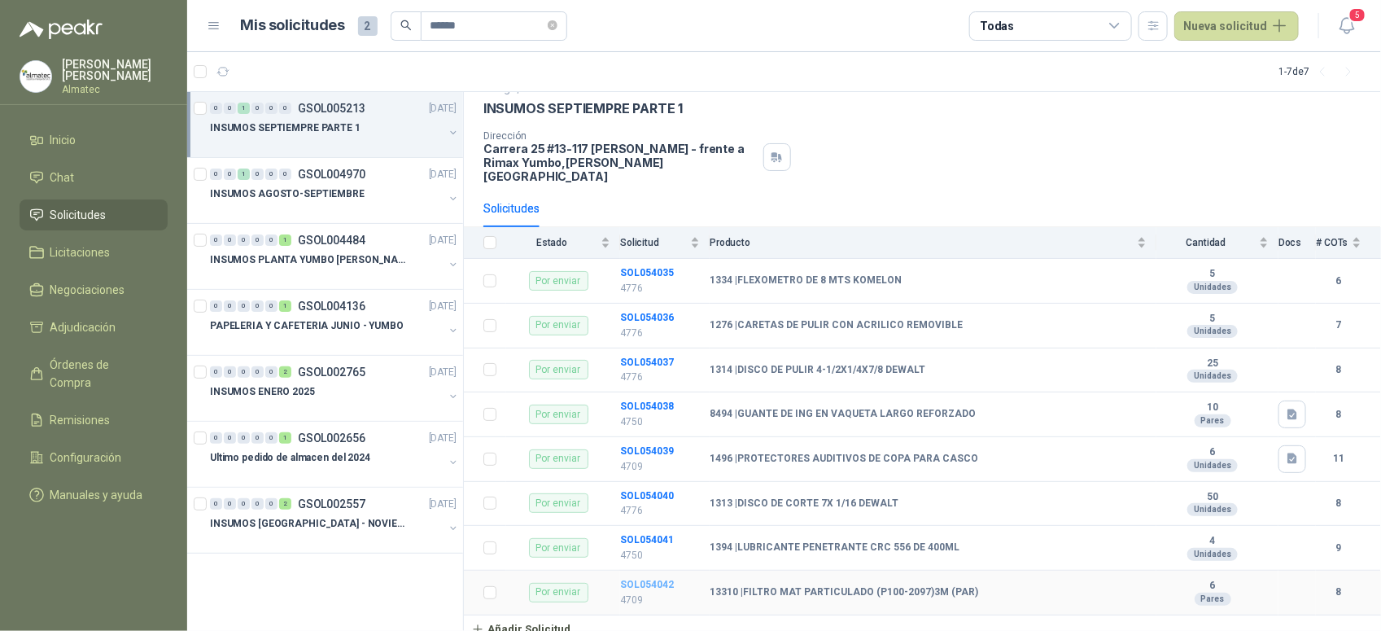
click at [658, 504] on b "SOL054042" at bounding box center [647, 584] width 54 height 11
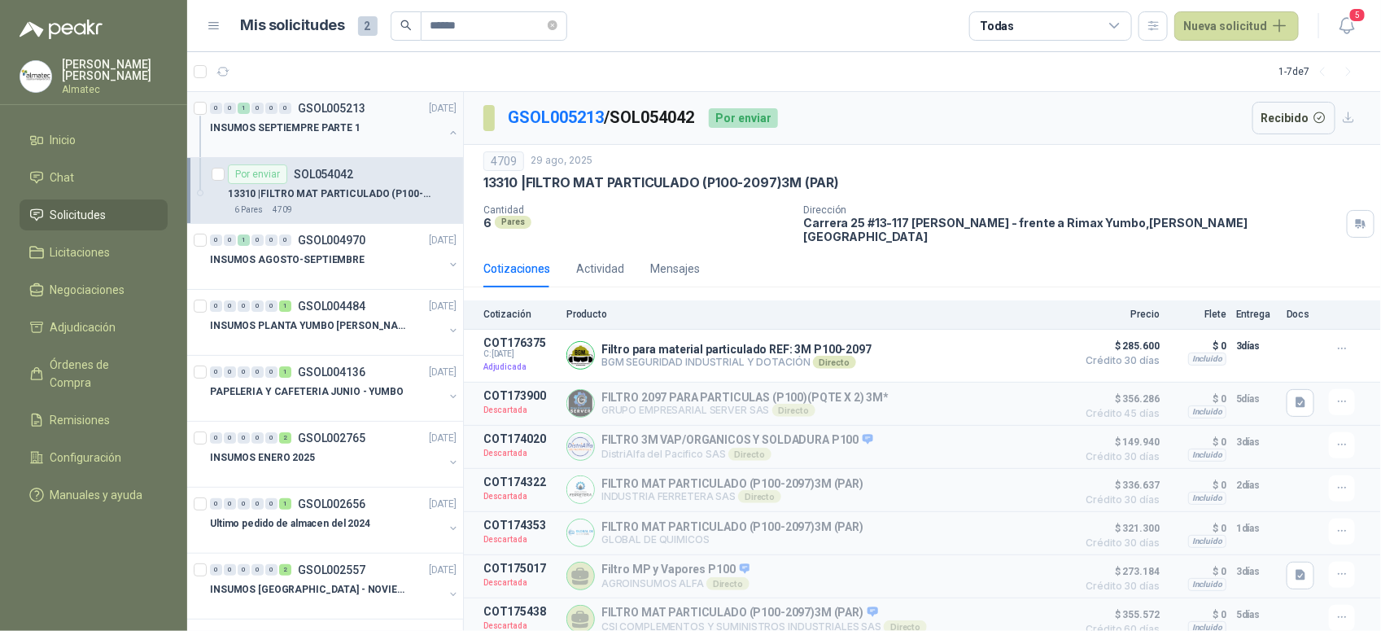
click at [447, 131] on button "button" at bounding box center [453, 132] width 13 height 13
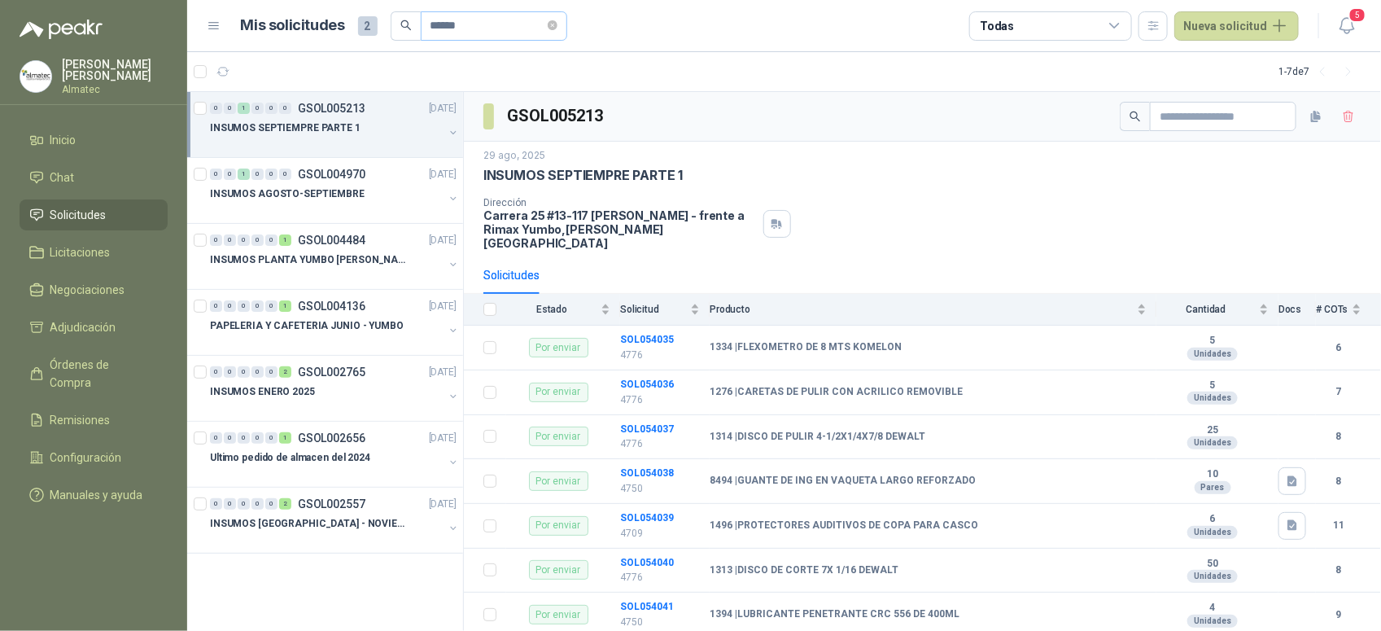
click at [567, 28] on span "******" at bounding box center [494, 25] width 146 height 29
click at [567, 27] on span "******" at bounding box center [494, 25] width 146 height 29
click at [567, 24] on span "******" at bounding box center [494, 25] width 146 height 29
click at [557, 22] on icon "close-circle" at bounding box center [553, 25] width 10 height 10
